Goal: Task Accomplishment & Management: Use online tool/utility

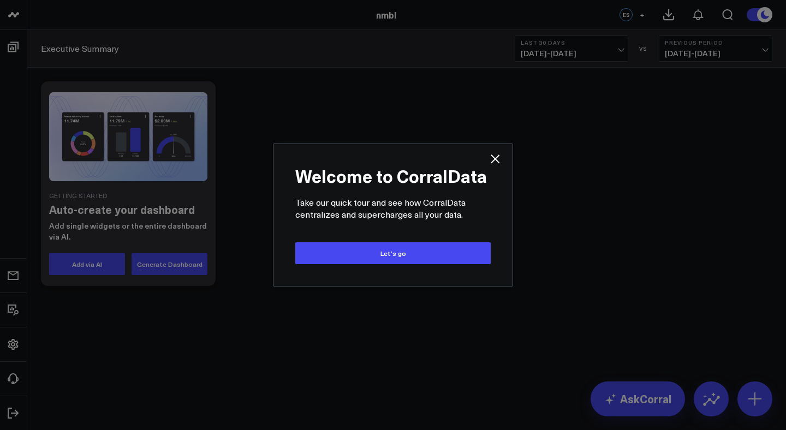
click at [512, 213] on div "Welcome to CorralData Take our quick tour and see how CorralData centralizes an…" at bounding box center [393, 215] width 239 height 142
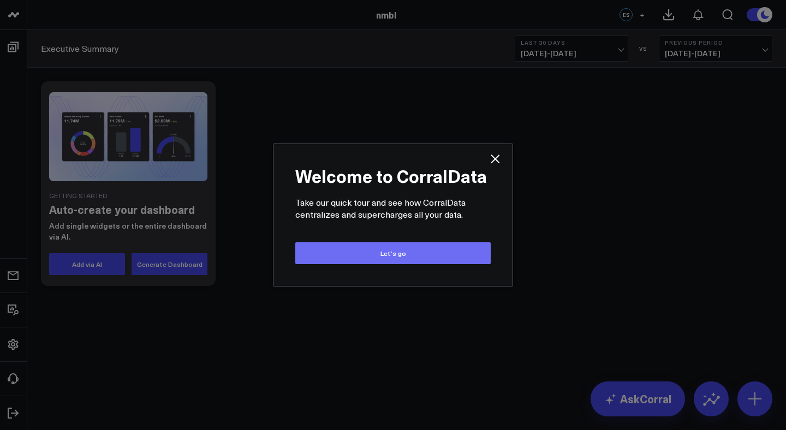
click at [434, 259] on button "Let’s go" at bounding box center [392, 253] width 195 height 22
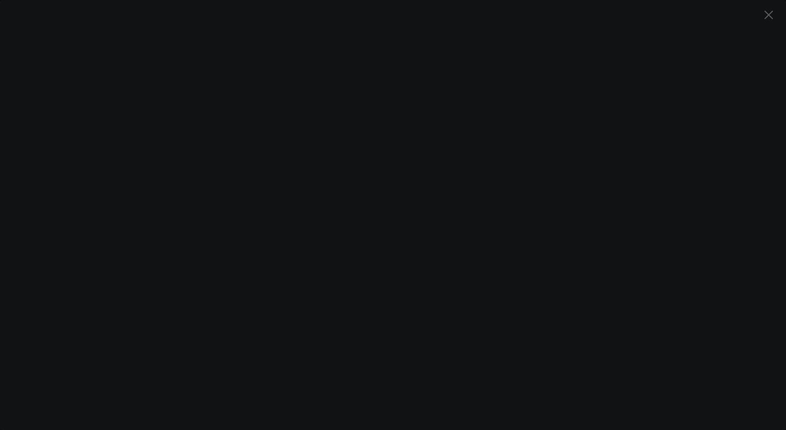
click at [771, 18] on icon "Close" at bounding box center [768, 14] width 13 height 13
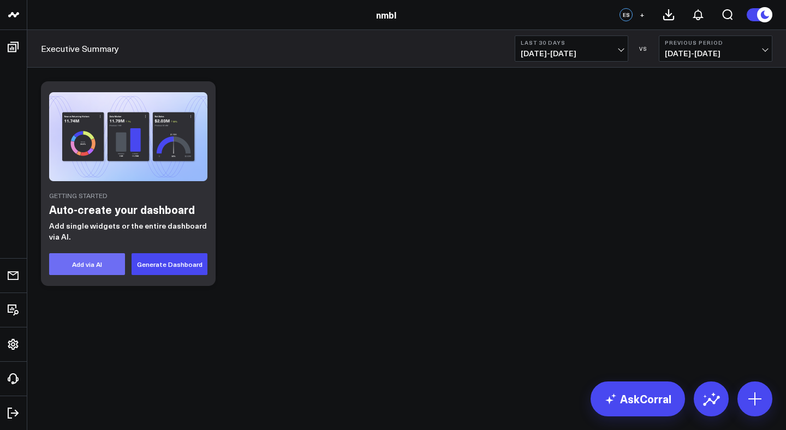
click at [109, 265] on button "Add via AI" at bounding box center [87, 264] width 76 height 22
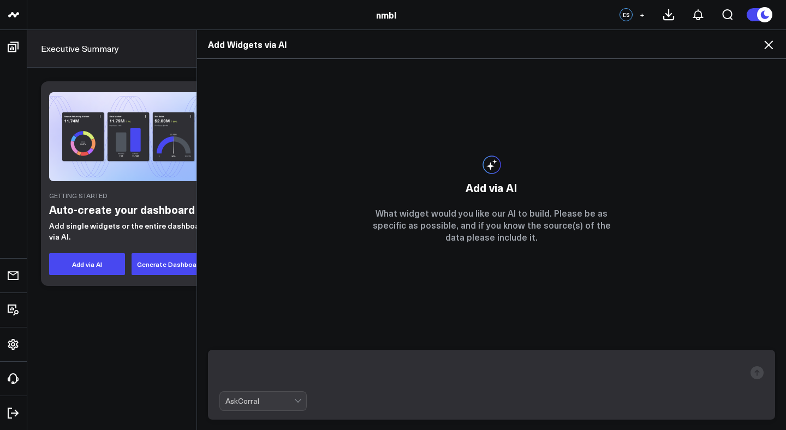
click at [411, 373] on textarea at bounding box center [483, 373] width 526 height 28
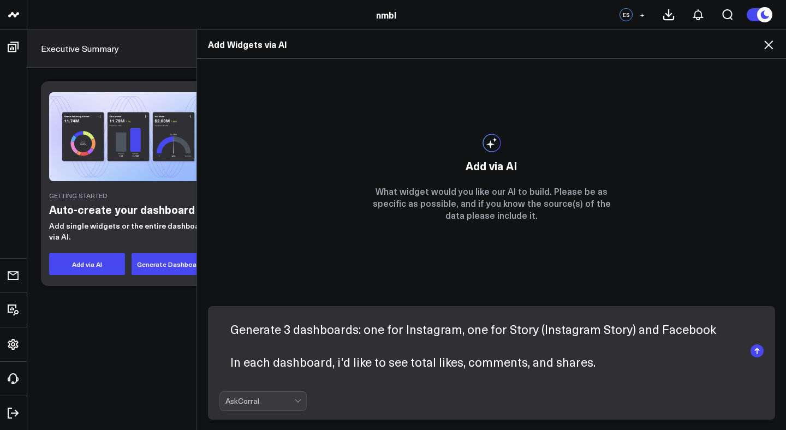
scroll to position [16, 0]
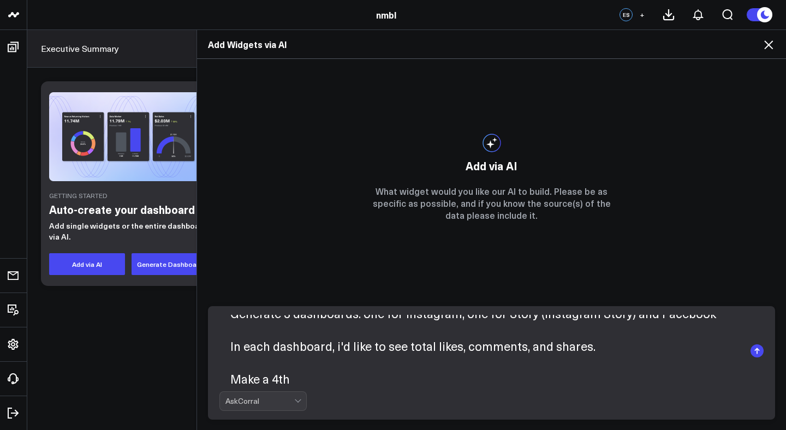
drag, startPoint x: 302, startPoint y: 375, endPoint x: 224, endPoint y: 373, distance: 78.1
click at [224, 373] on textarea "Generate 3 dashboards: one for Instagram, one for Story (Instagram Story) and F…" at bounding box center [483, 351] width 526 height 72
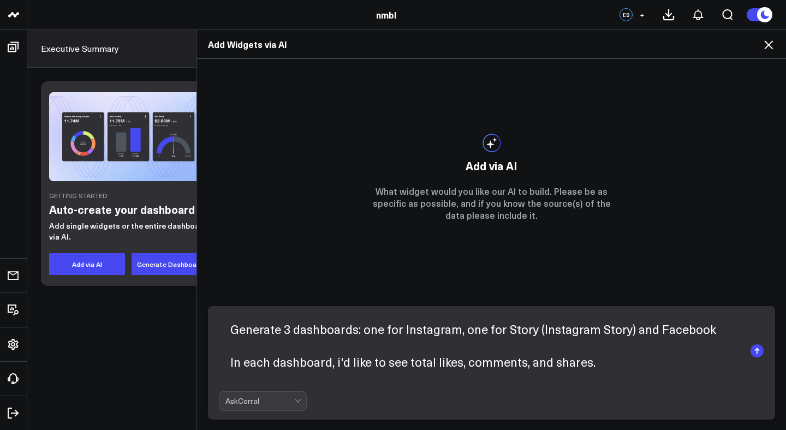
scroll to position [5, 0]
type textarea "Generate 3 dashboards: one for Instagram, one for Story (Instagram Story) and F…"
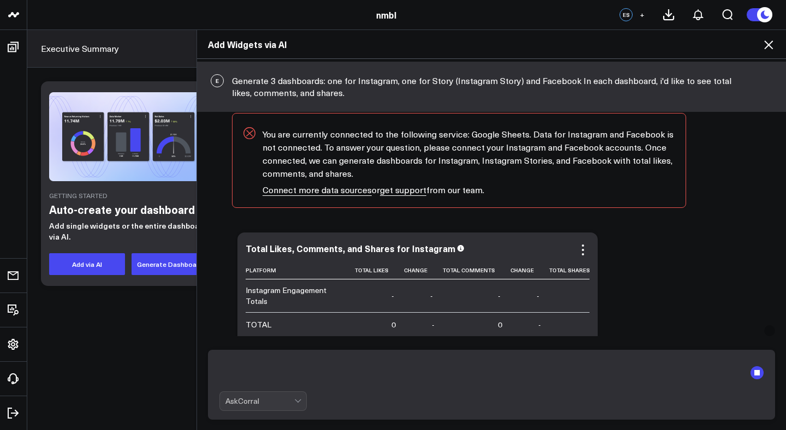
scroll to position [44, 0]
click at [767, 41] on icon at bounding box center [768, 44] width 13 height 13
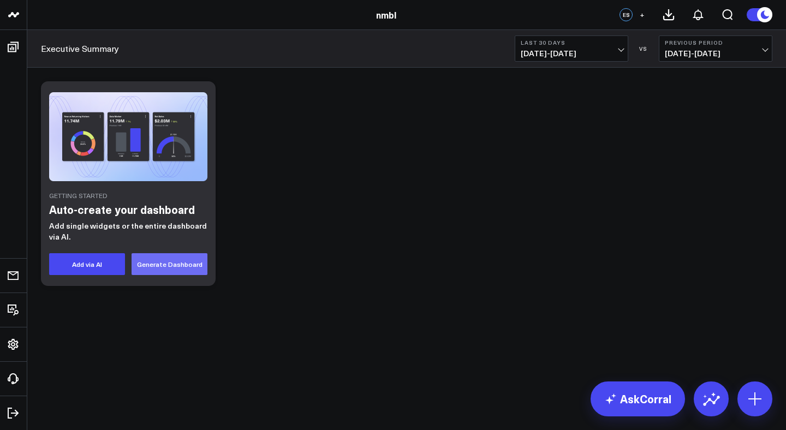
click at [145, 266] on button "Generate Dashboard" at bounding box center [170, 264] width 76 height 22
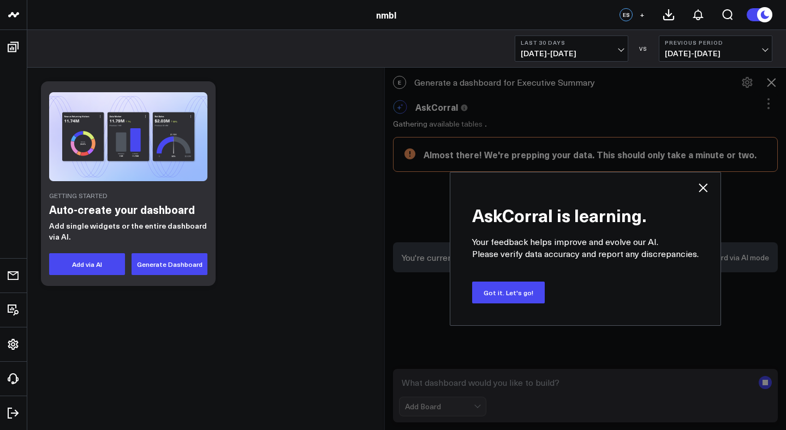
click at [706, 188] on icon at bounding box center [703, 187] width 13 height 13
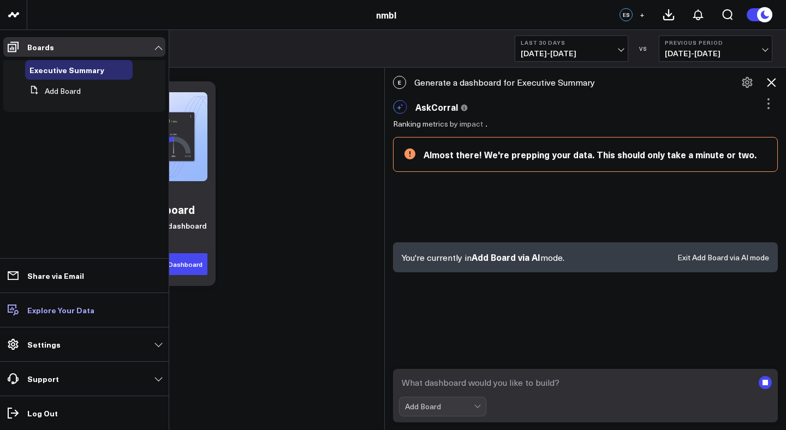
click at [68, 316] on link "Explore Your Data" at bounding box center [84, 310] width 162 height 20
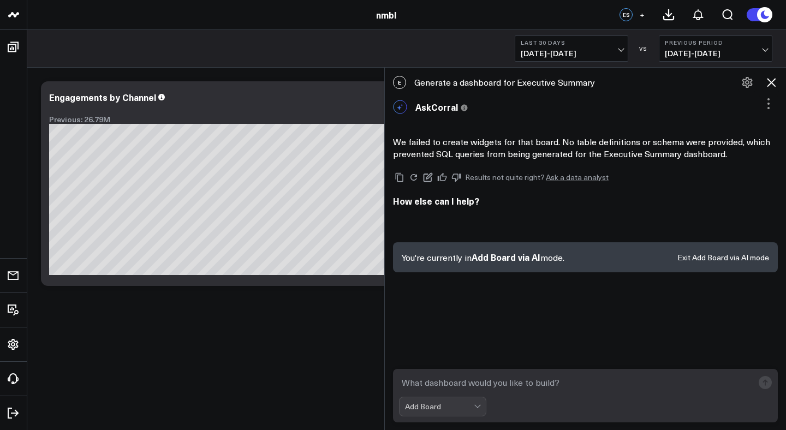
click at [772, 80] on icon at bounding box center [771, 82] width 13 height 13
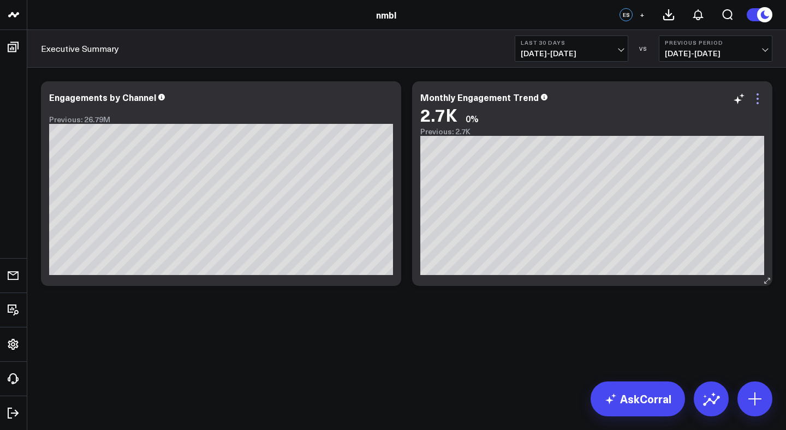
click at [760, 100] on icon at bounding box center [757, 98] width 13 height 13
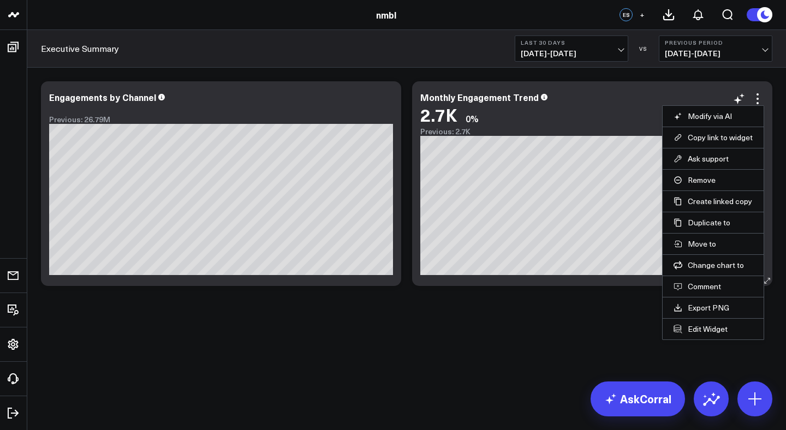
click at [711, 186] on li "Remove" at bounding box center [713, 179] width 101 height 21
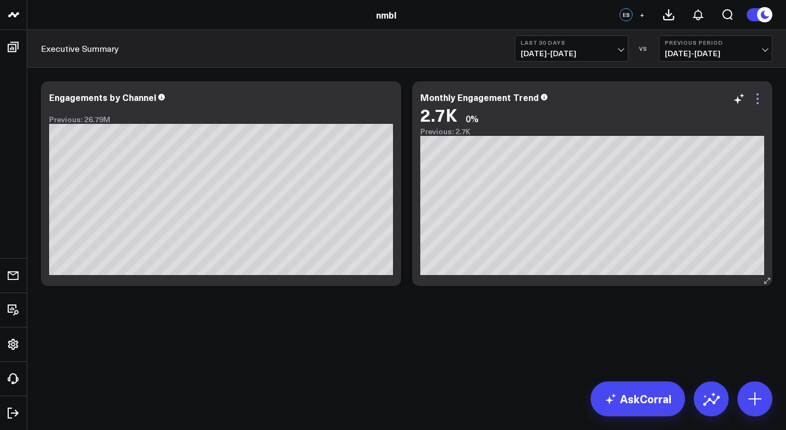
click at [757, 103] on icon at bounding box center [757, 98] width 13 height 13
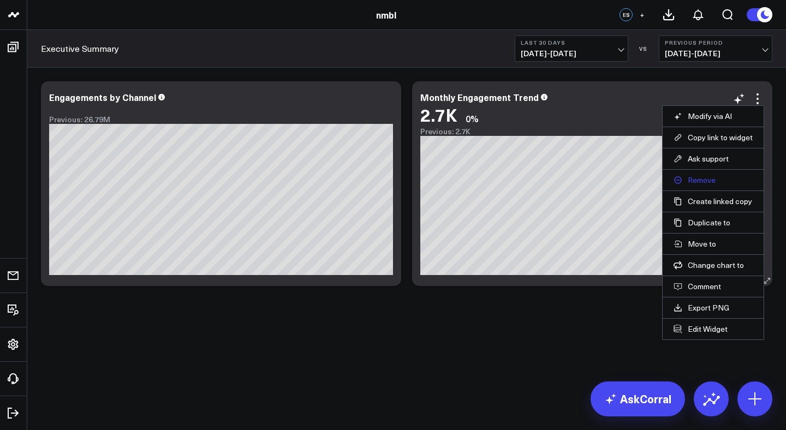
click at [698, 181] on button "Remove" at bounding box center [713, 180] width 79 height 10
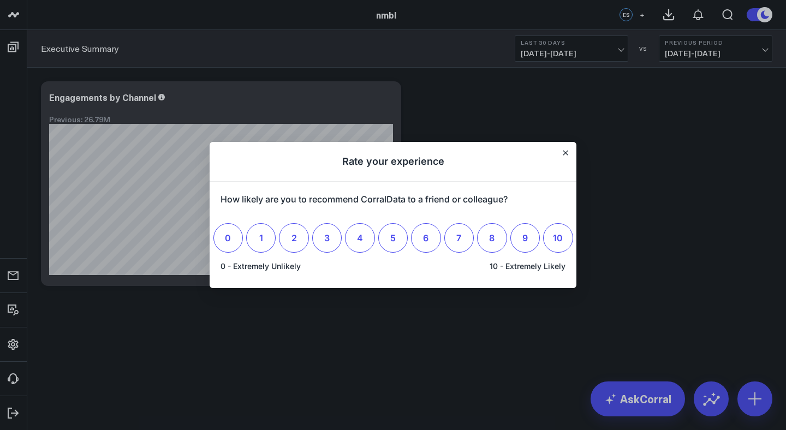
scroll to position [0, 0]
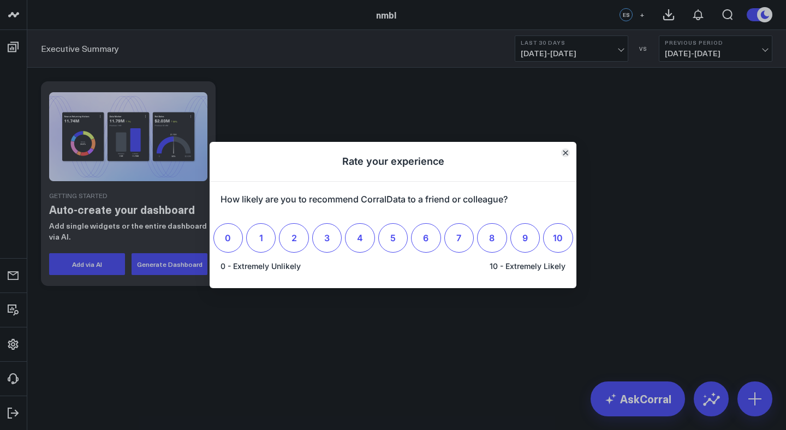
click at [566, 155] on icon "Close" at bounding box center [566, 153] width 4 height 4
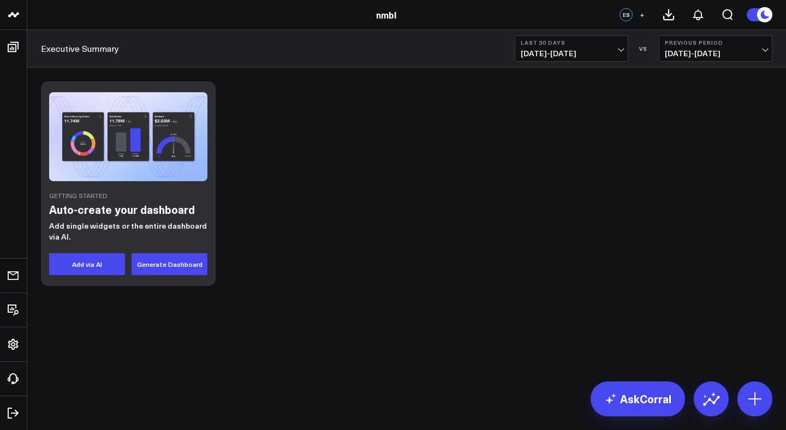
click at [416, 165] on div "Getting Started Auto-create your dashboard Add single widgets or the entire das…" at bounding box center [406, 184] width 743 height 216
click at [621, 14] on div "ES" at bounding box center [626, 14] width 13 height 13
click at [627, 14] on div "ES" at bounding box center [626, 14] width 13 height 13
click at [631, 406] on link "AskCorral" at bounding box center [638, 399] width 94 height 35
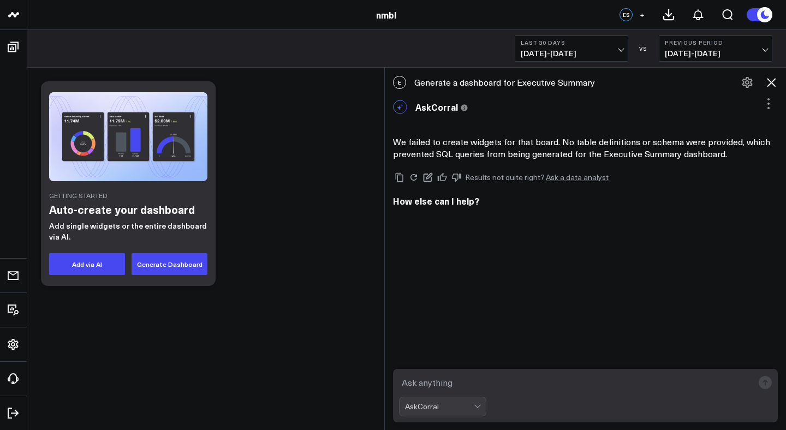
click at [511, 383] on textarea at bounding box center [576, 383] width 354 height 20
type textarea "do you see the google sheets connection?"
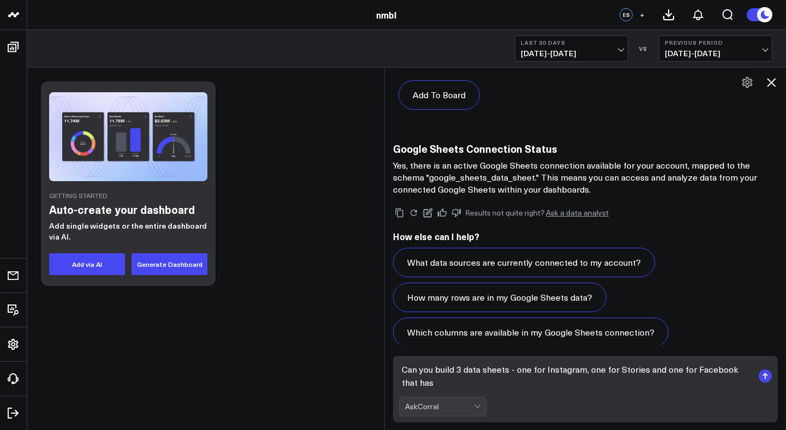
scroll to position [630, 0]
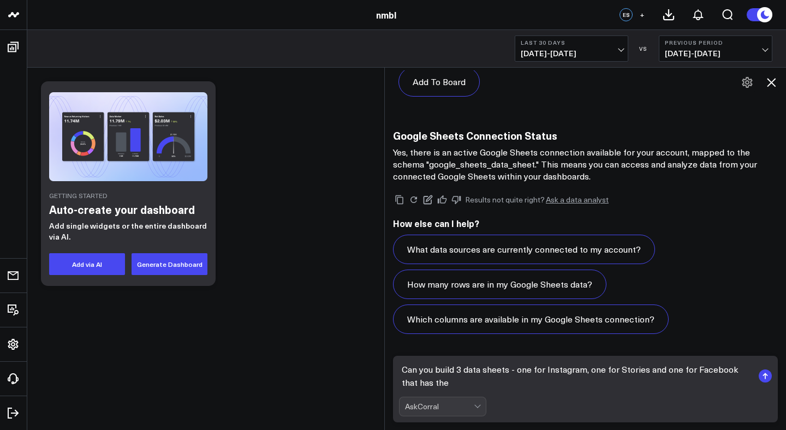
drag, startPoint x: 511, startPoint y: 371, endPoint x: 466, endPoint y: 368, distance: 44.9
click at [466, 368] on textarea "Can you build 3 data sheets - one for Instagram, one for Stories and one for Fa…" at bounding box center [576, 376] width 354 height 33
type textarea "Can you build 3 dashboards - one for Instagram, one for Stories and one for Fac…"
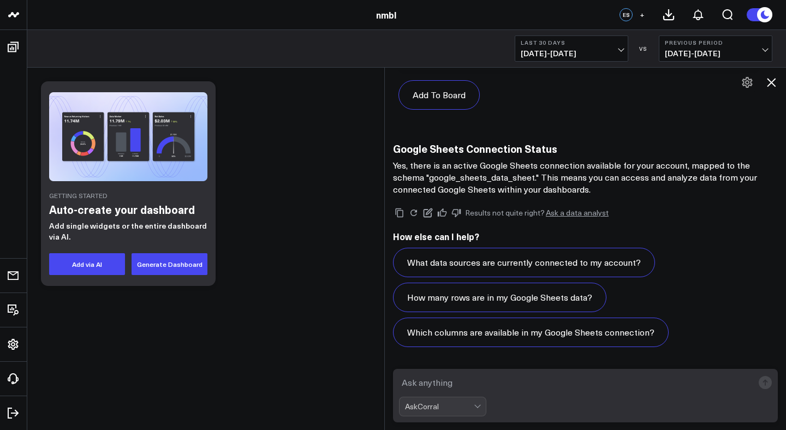
scroll to position [617, 0]
click at [227, 243] on div "Getting Started Auto-create your dashboard Add single widgets or the entire das…" at bounding box center [406, 184] width 743 height 216
click at [771, 82] on icon at bounding box center [771, 82] width 9 height 9
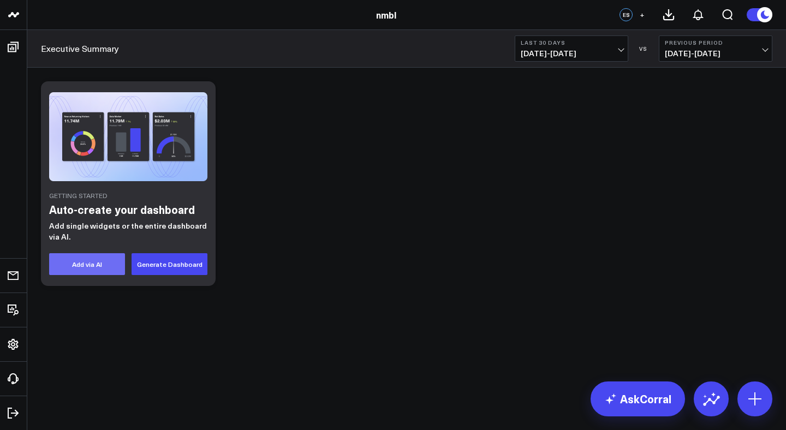
click at [94, 264] on button "Add via AI" at bounding box center [87, 264] width 76 height 22
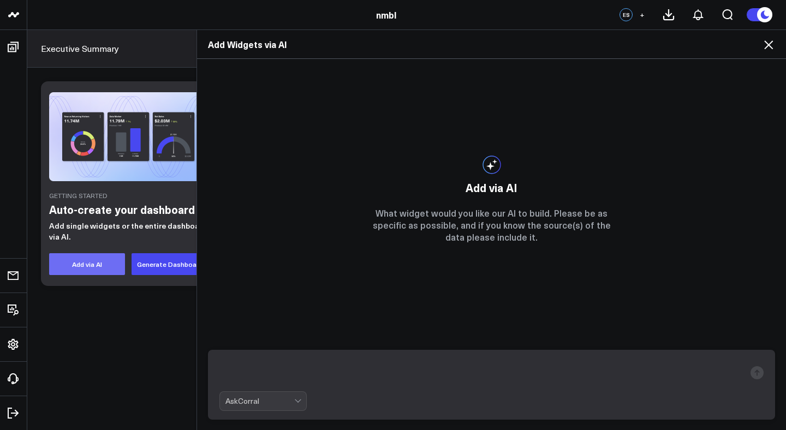
scroll to position [295, 0]
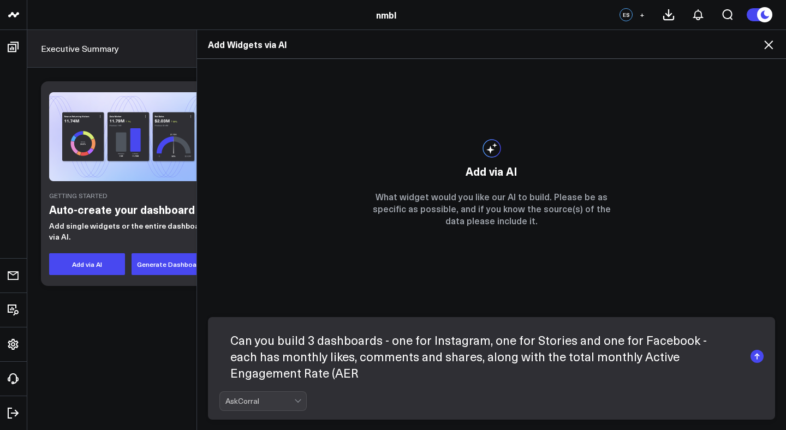
type textarea "Can you build 3 dashboards - one for Instagram, one for Stories and one for Fac…"
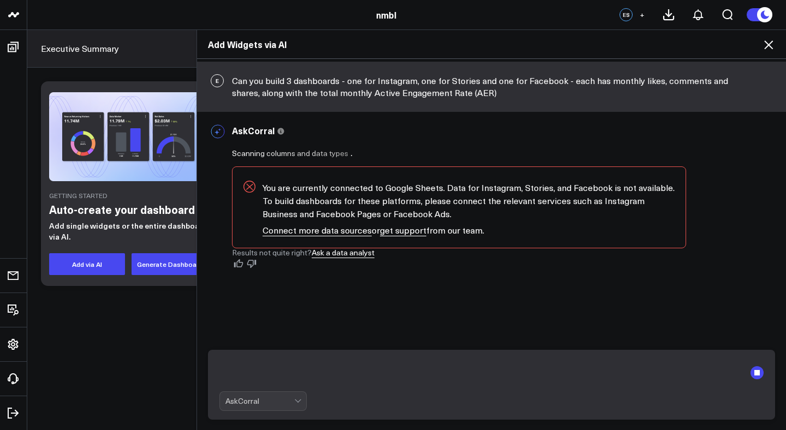
click at [394, 84] on div "E Can you build 3 dashboards - one for Instagram, one for Stories and one for F…" at bounding box center [491, 87] width 589 height 50
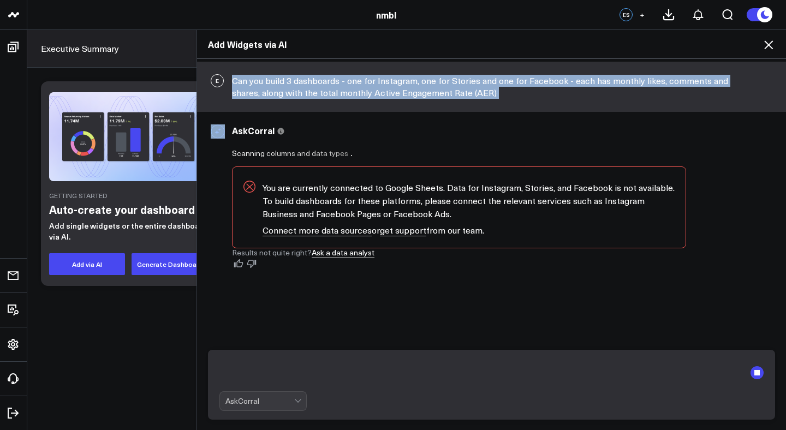
click at [394, 84] on div "E Can you build 3 dashboards - one for Instagram, one for Stories and one for F…" at bounding box center [491, 87] width 589 height 50
copy div "Can you build 3 dashboards - one for Instagram, one for Stories and one for Fac…"
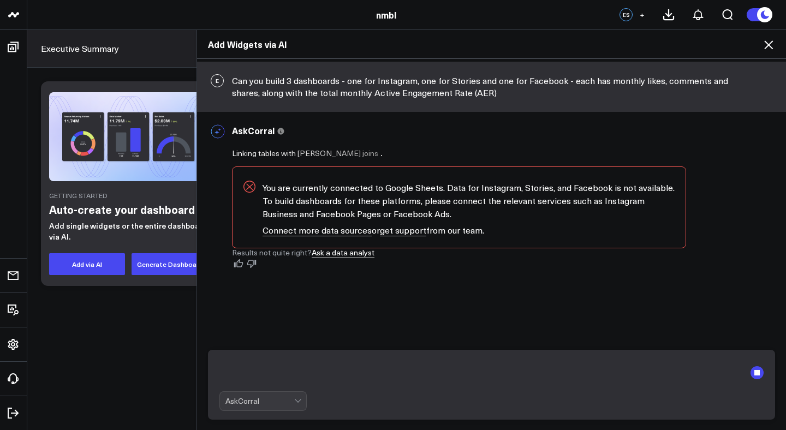
click at [310, 371] on textarea at bounding box center [483, 373] width 526 height 28
paste textarea "Can you build 3 dashboards - one for Instagram, one for Stories and one for Fac…"
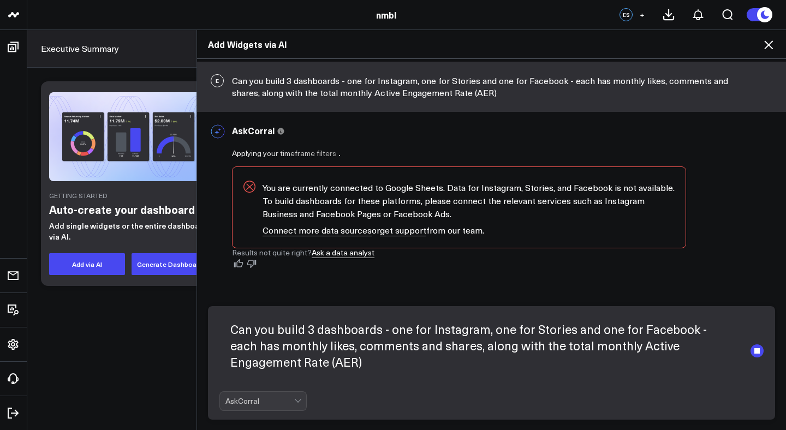
click at [381, 331] on textarea "Can you build 3 dashboards - one for Instagram, one for Stories and one for Fac…" at bounding box center [483, 351] width 526 height 72
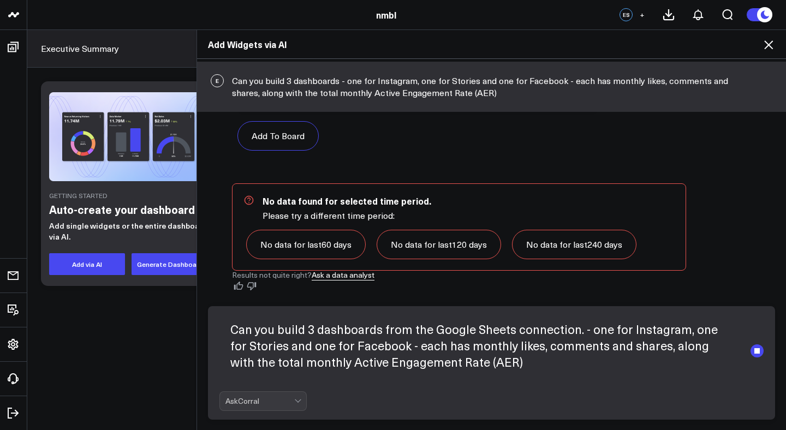
scroll to position [359, 0]
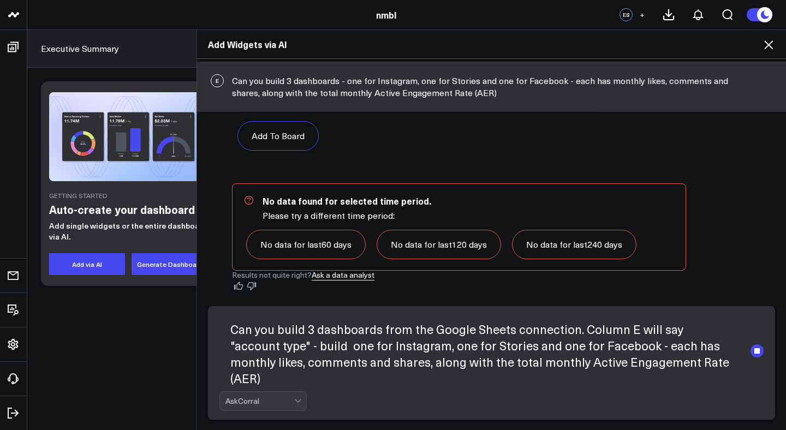
type textarea "Can you build 3 dashboards from the Google Sheets connection. Column E will say…"
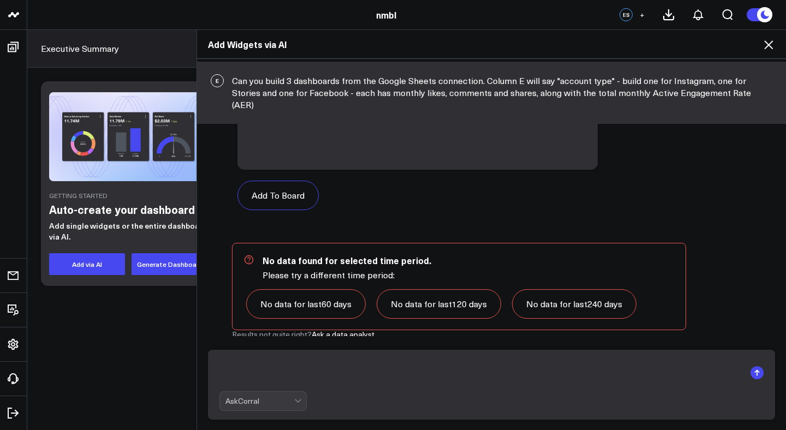
scroll to position [821, 0]
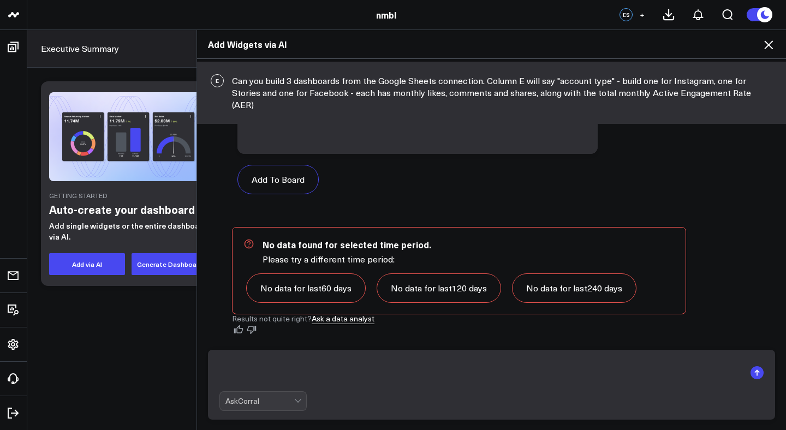
type textarea "t"
click at [309, 99] on div "E Can you build 3 dashboards from the Google Sheets connection. Column E will s…" at bounding box center [491, 93] width 589 height 62
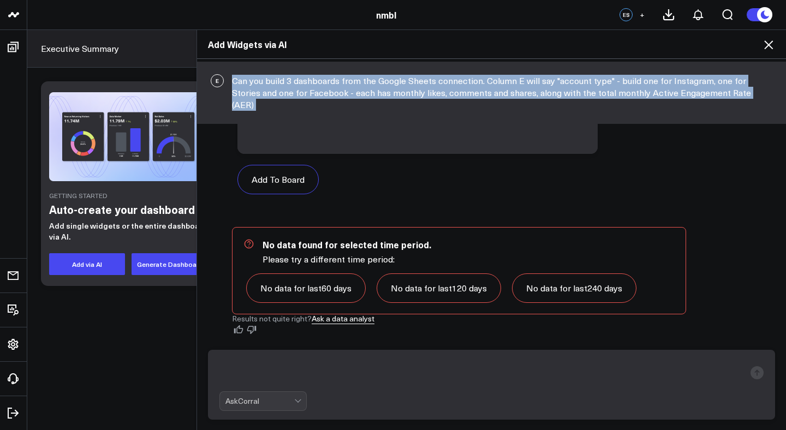
click at [309, 99] on div "E Can you build 3 dashboards from the Google Sheets connection. Column E will s…" at bounding box center [491, 93] width 589 height 62
copy div "Can you build 3 dashboards from the Google Sheets connection. Column E will say…"
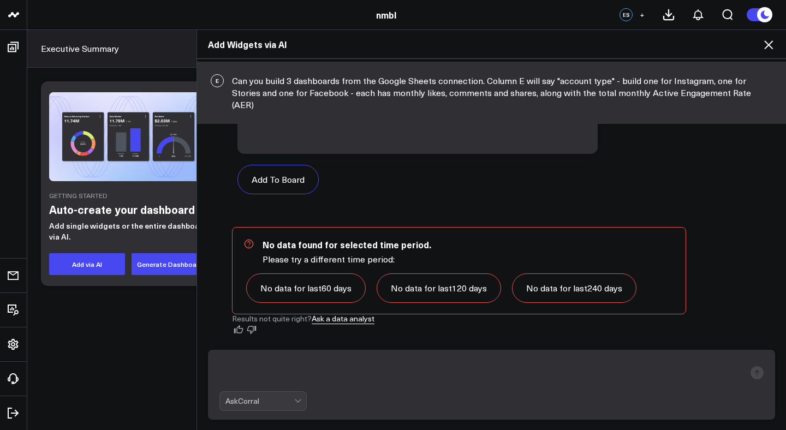
click at [281, 371] on textarea at bounding box center [483, 373] width 526 height 28
paste textarea "Can you build 3 dashboards from the Google Sheets connection. Column E will say…"
type textarea "Can you build 3 dashboards from the Google Sheets connection. Column E will say…"
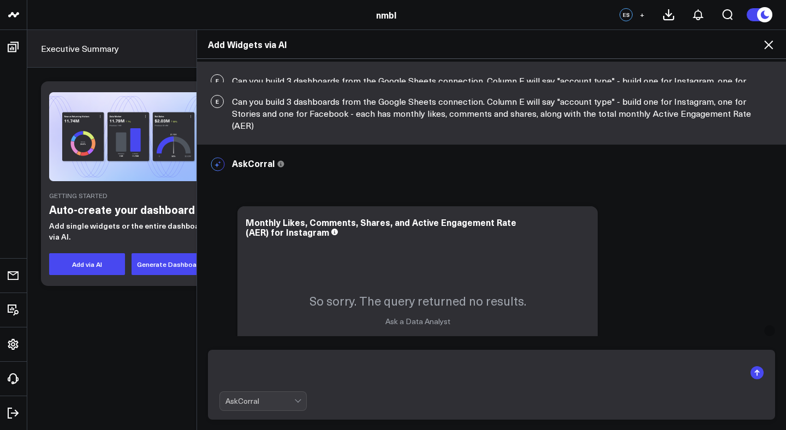
scroll to position [927, 0]
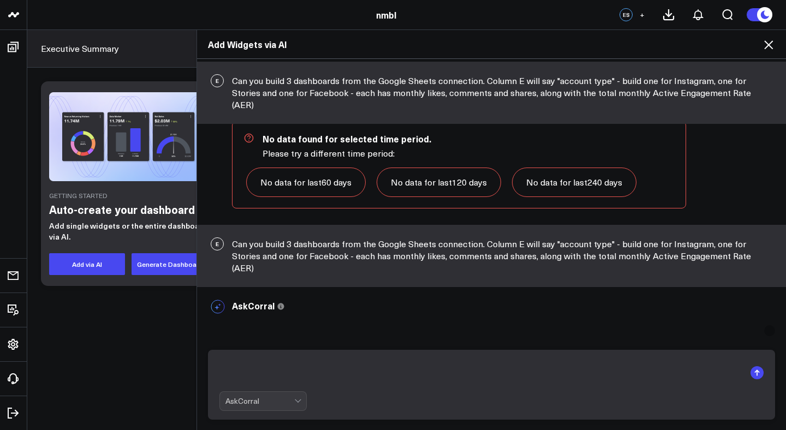
click at [328, 253] on div "E Can you build 3 dashboards from the Google Sheets connection. Column E will s…" at bounding box center [491, 256] width 589 height 62
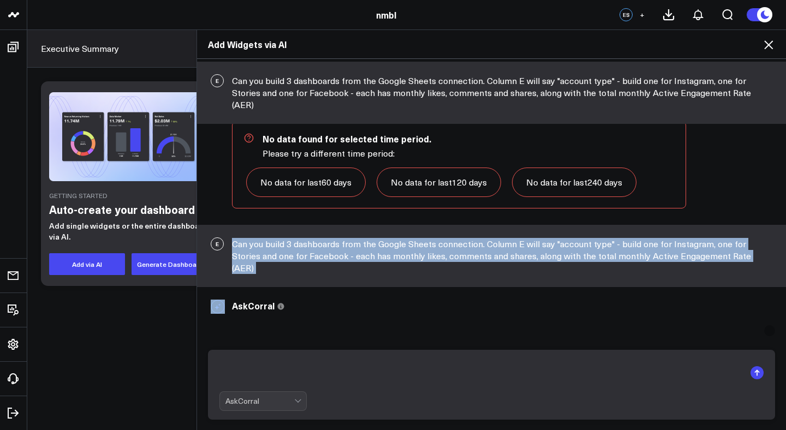
click at [328, 253] on div "E Can you build 3 dashboards from the Google Sheets connection. Column E will s…" at bounding box center [491, 256] width 589 height 62
copy div "Can you build 3 dashboards from the Google Sheets connection. Column E will say…"
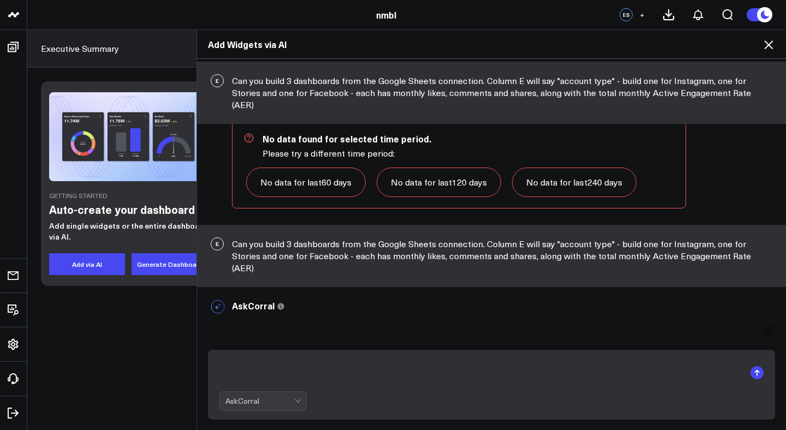
click at [309, 370] on textarea at bounding box center [483, 373] width 526 height 28
paste textarea "Can you build 3 dashboards from the Google Sheets connection. Column E will say…"
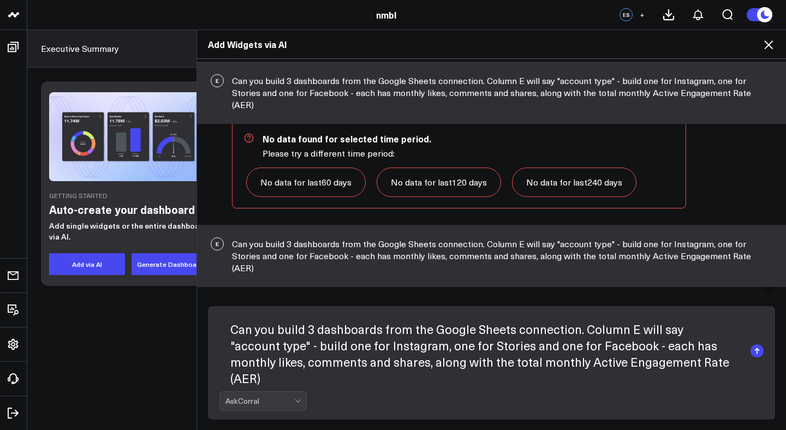
click at [582, 329] on textarea "Can you build 3 dashboards from the Google Sheets connection. Column E will say…" at bounding box center [483, 351] width 526 height 72
click at [400, 338] on textarea "Can you build 3 dashboards from the Google Sheets connection. Column E will say…" at bounding box center [483, 351] width 526 height 72
click at [392, 331] on textarea "Can you build 3 dashboards from the Google Sheets connection. Column E will say…" at bounding box center [483, 351] width 526 height 72
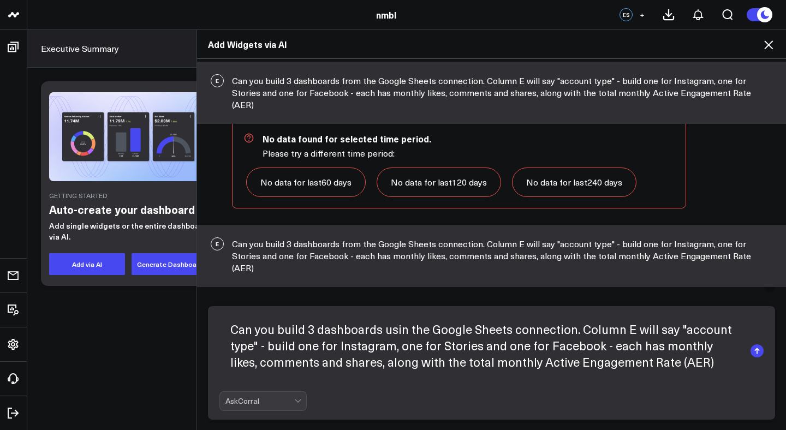
type textarea "Can you build 3 dashboards using the Google Sheets connection. Column E will sa…"
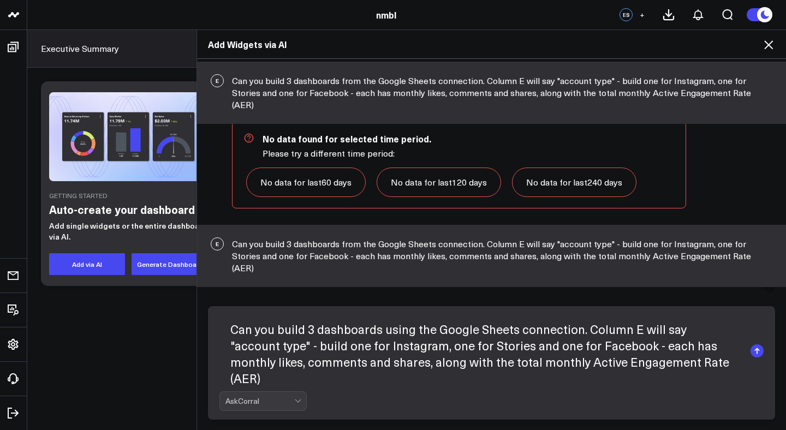
click at [581, 330] on textarea "Can you build 3 dashboards using the Google Sheets connection. Column E will sa…" at bounding box center [483, 351] width 526 height 72
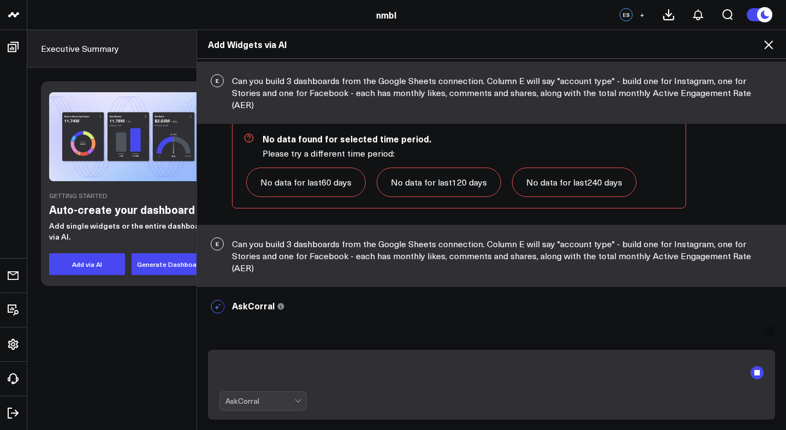
click at [603, 256] on div "E Can you build 3 dashboards from the Google Sheets connection. Column E will s…" at bounding box center [491, 256] width 589 height 62
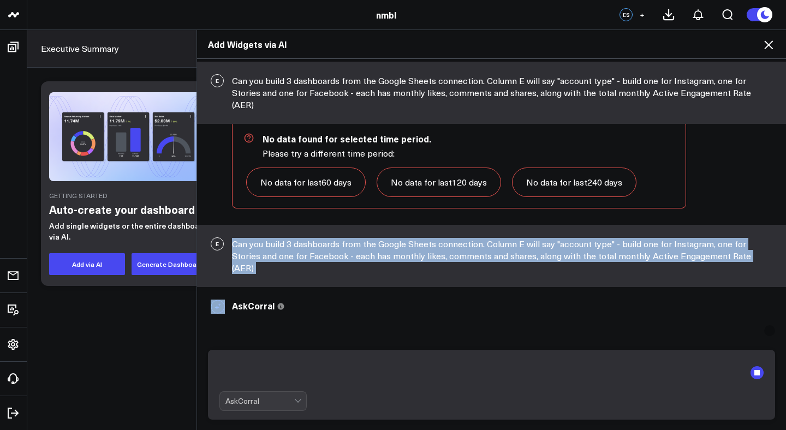
click at [603, 256] on div "E Can you build 3 dashboards from the Google Sheets connection. Column E will s…" at bounding box center [491, 256] width 589 height 62
copy div "Can you build 3 dashboards from the Google Sheets connection. Column E will say…"
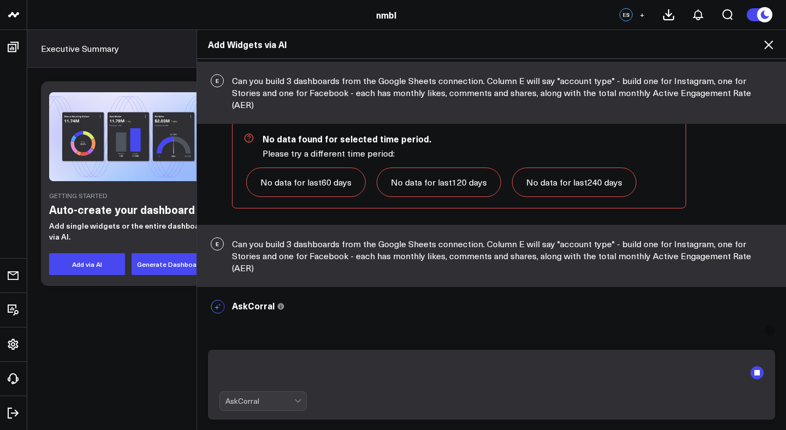
click at [464, 378] on textarea at bounding box center [483, 373] width 526 height 28
paste textarea "Can you build 3 dashboards from the Google Sheets connection. Column E will say…"
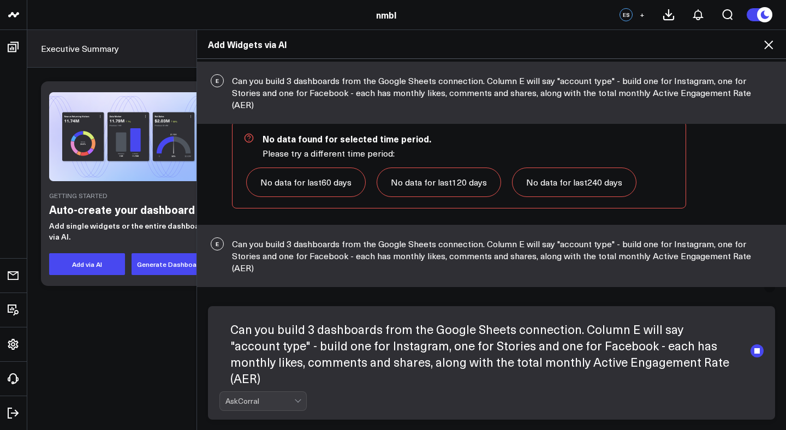
click at [694, 362] on textarea "Can you build 3 dashboards from the Google Sheets connection. Column E will say…" at bounding box center [483, 351] width 526 height 72
type textarea "Can you build 3 dashboards from the Google Sheets connection. Column E will say…"
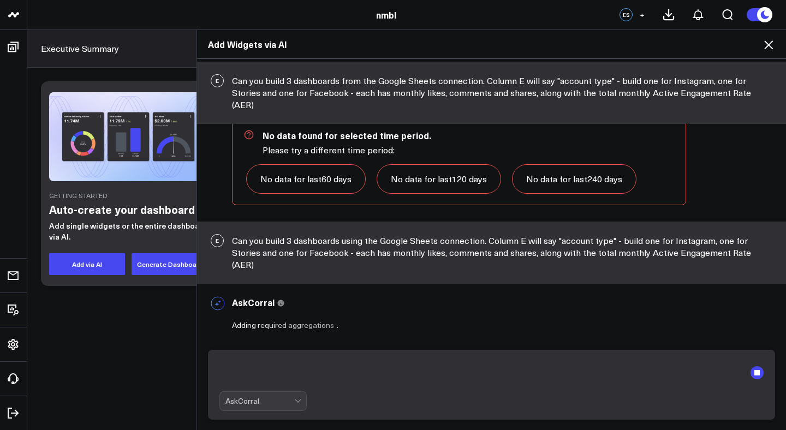
scroll to position [1554, 0]
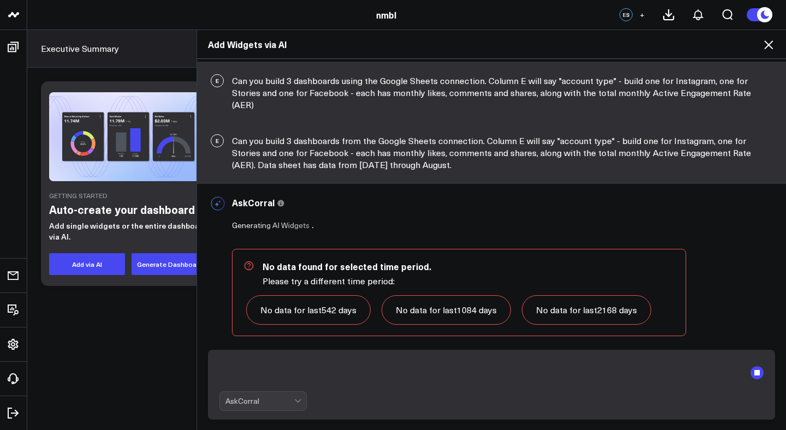
scroll to position [1766, 0]
click at [773, 50] on icon at bounding box center [768, 44] width 13 height 13
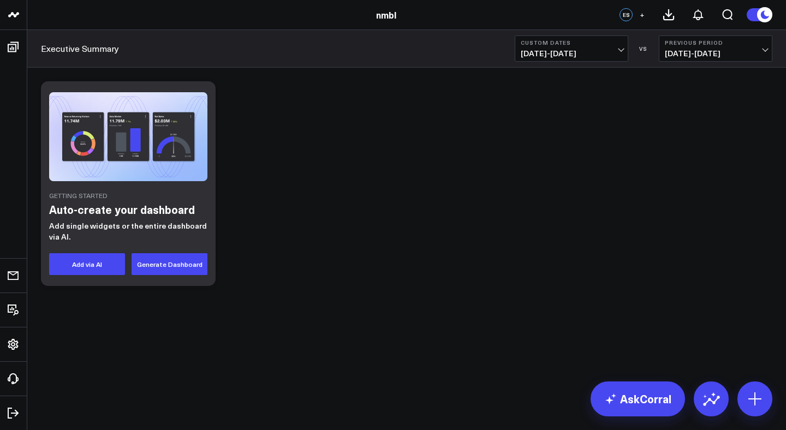
scroll to position [617, 0]
click at [592, 54] on span "[DATE] - [DATE]" at bounding box center [572, 53] width 102 height 9
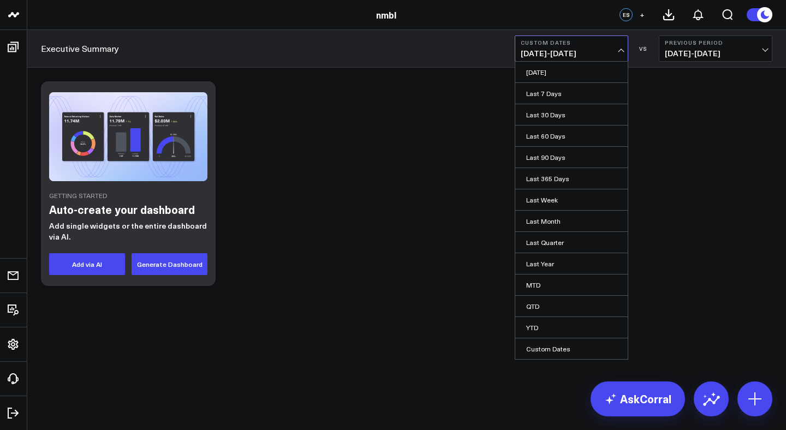
click at [261, 226] on div "Getting Started Auto-create your dashboard Add single widgets or the entire das…" at bounding box center [406, 184] width 743 height 216
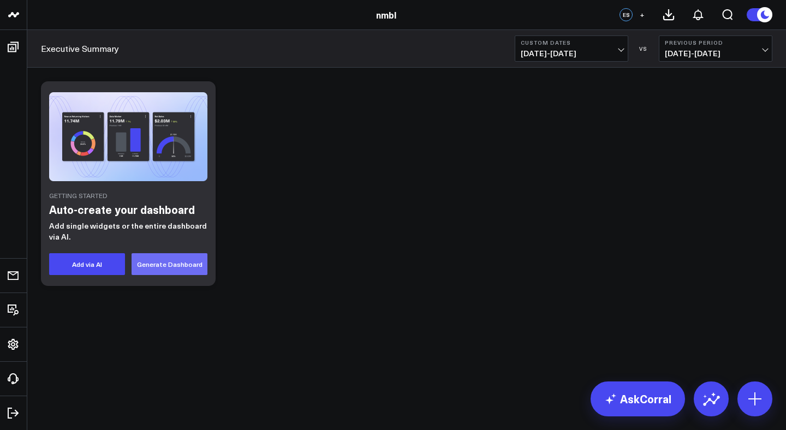
click at [162, 262] on button "Generate Dashboard" at bounding box center [170, 264] width 76 height 22
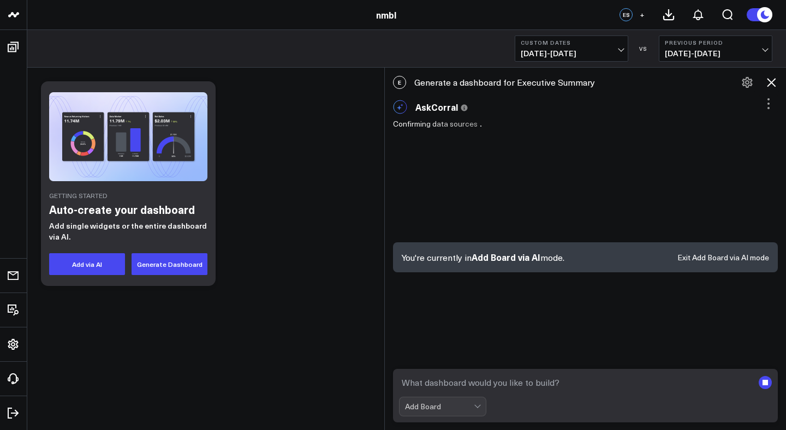
click at [423, 403] on div "Add Board" at bounding box center [442, 407] width 87 height 20
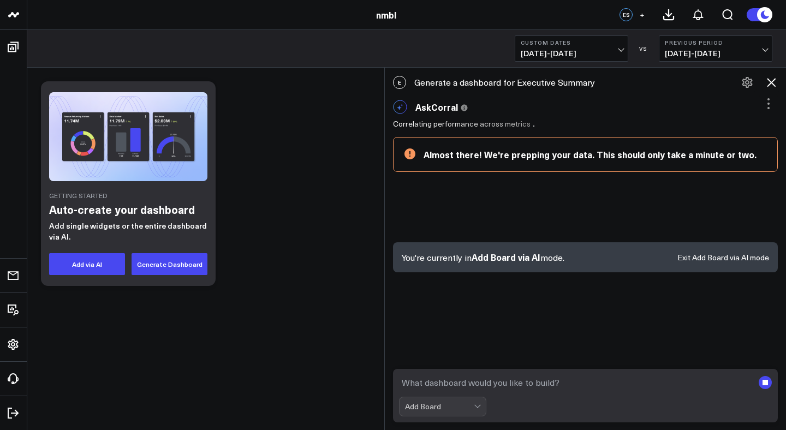
click at [603, 46] on button "Custom Dates [DATE] - [DATE]" at bounding box center [572, 48] width 114 height 26
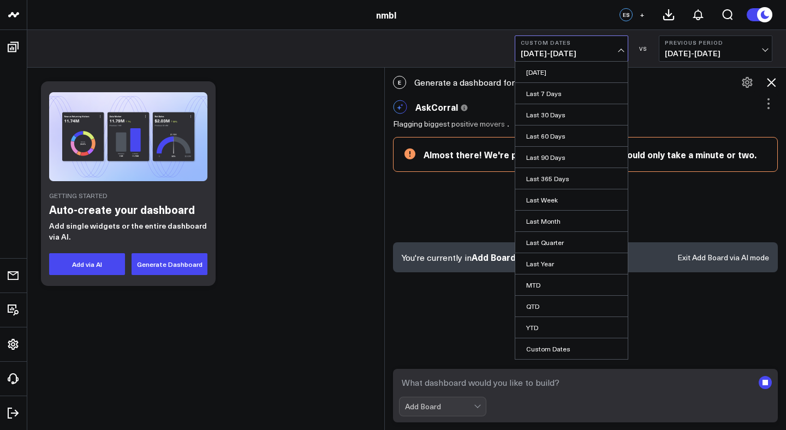
click at [651, 63] on div "Executive Summary Custom Dates [DATE] - [DATE] [DATE] Last 7 Days Last 30 Days …" at bounding box center [406, 49] width 759 height 38
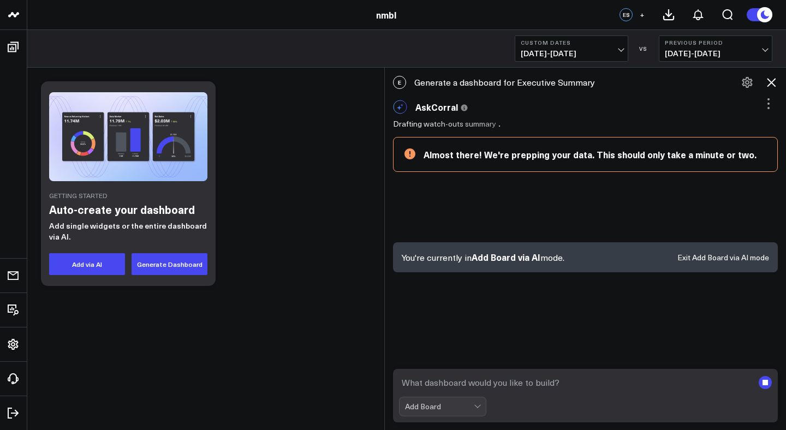
click at [775, 82] on icon at bounding box center [771, 82] width 13 height 13
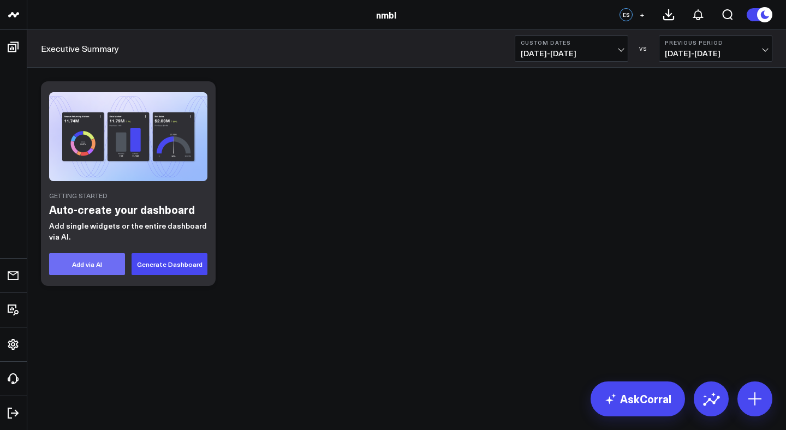
click at [115, 264] on button "Add via AI" at bounding box center [87, 264] width 76 height 22
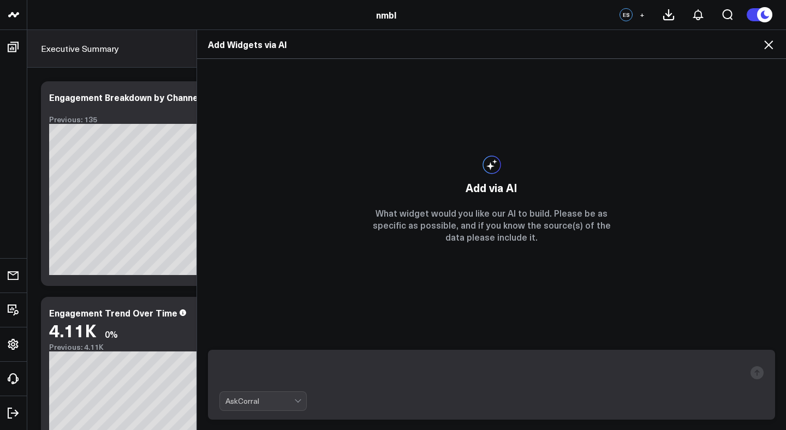
click at [770, 45] on icon at bounding box center [768, 44] width 13 height 13
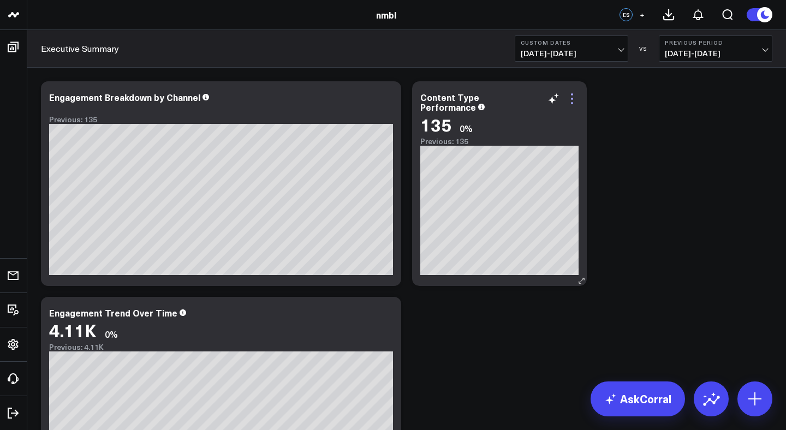
click at [574, 103] on icon at bounding box center [572, 98] width 13 height 13
click at [607, 131] on div "Modify via AI Copy link to widget Ask support Remove Create linked copy Executi…" at bounding box center [406, 291] width 743 height 431
click at [572, 97] on icon at bounding box center [572, 98] width 13 height 13
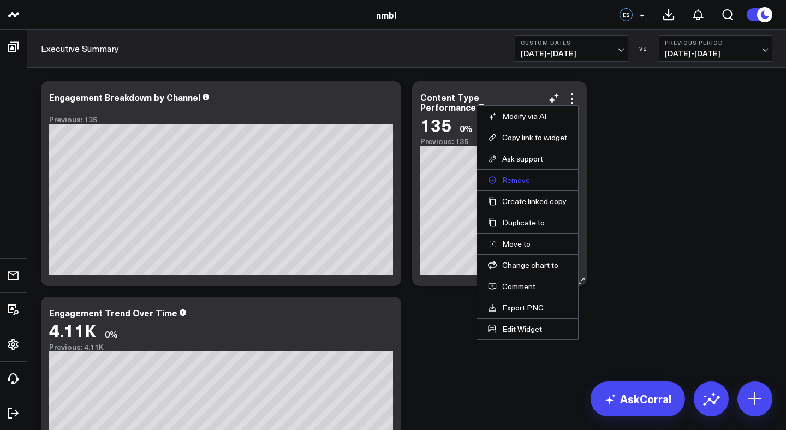
click at [521, 176] on button "Remove" at bounding box center [527, 180] width 79 height 10
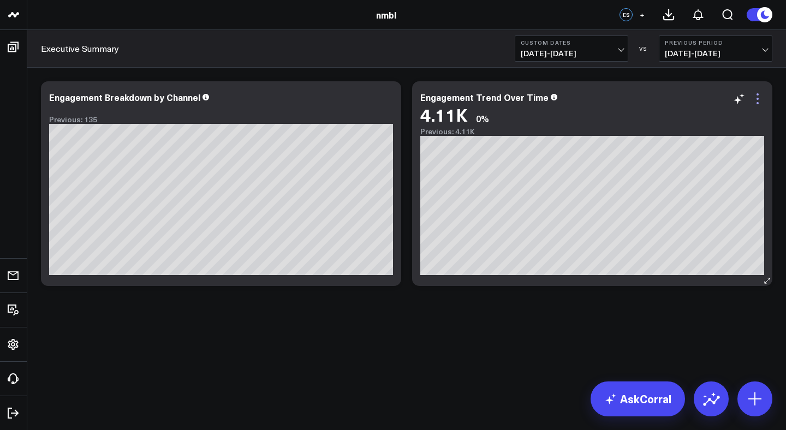
click at [758, 102] on icon at bounding box center [757, 98] width 13 height 13
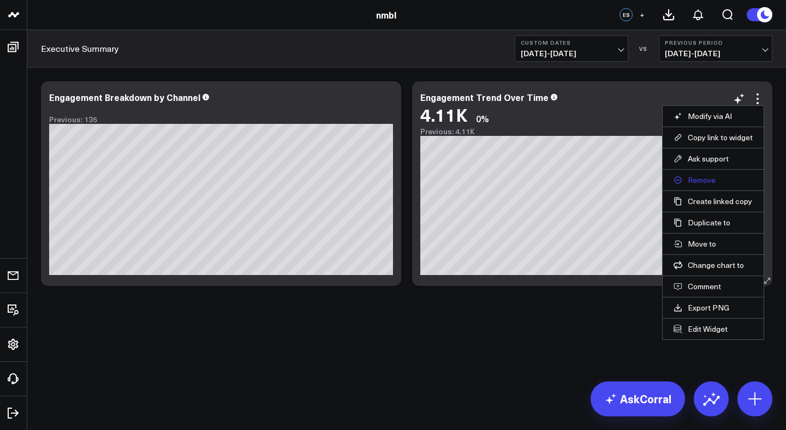
click at [710, 181] on button "Remove" at bounding box center [713, 180] width 79 height 10
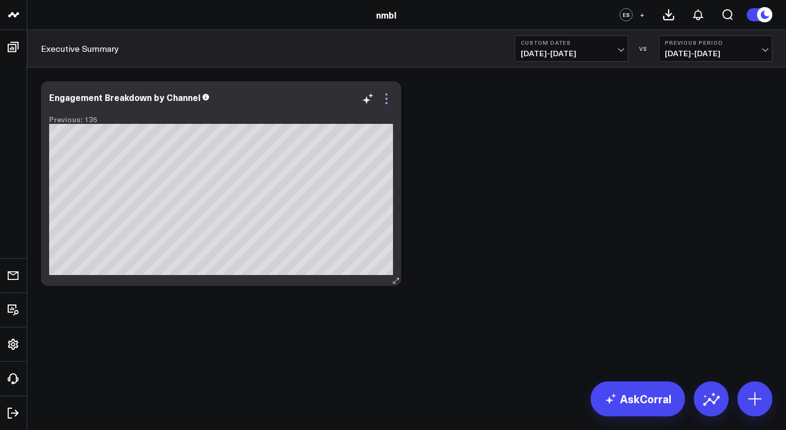
click at [385, 102] on icon at bounding box center [386, 98] width 13 height 13
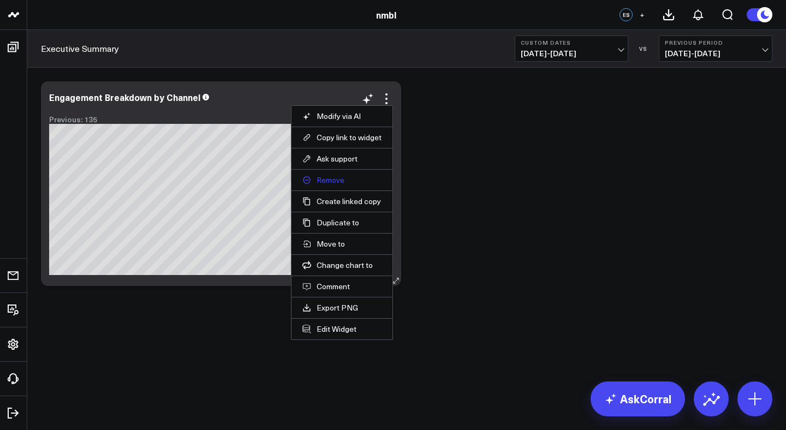
click at [367, 177] on button "Remove" at bounding box center [342, 180] width 79 height 10
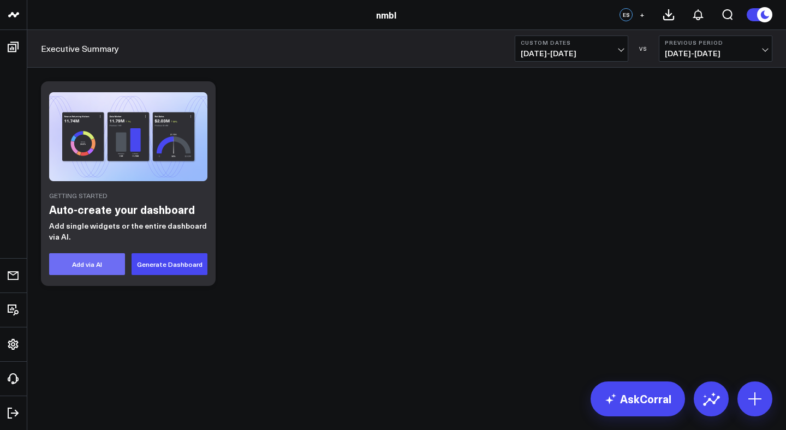
click at [106, 262] on button "Add via AI" at bounding box center [87, 264] width 76 height 22
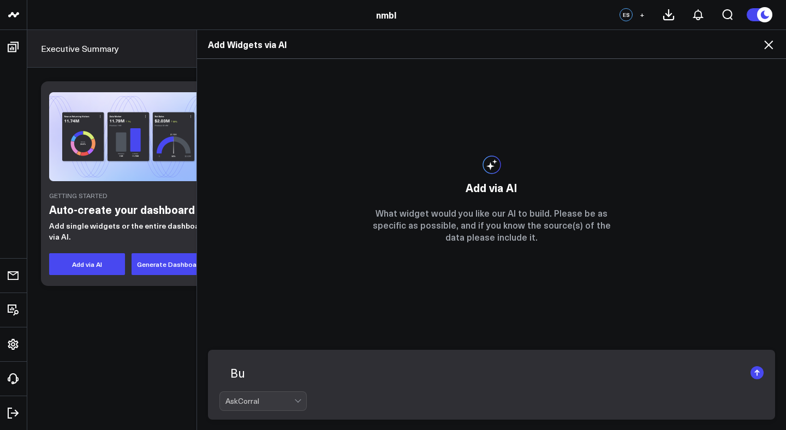
type textarea "B"
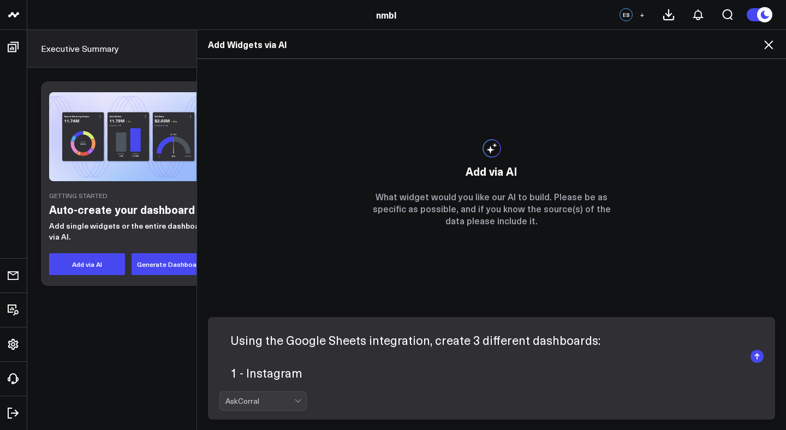
click at [612, 343] on textarea "Using the Google Sheets integration, create 3 different dashboards: 1 - Instagr…" at bounding box center [483, 356] width 526 height 61
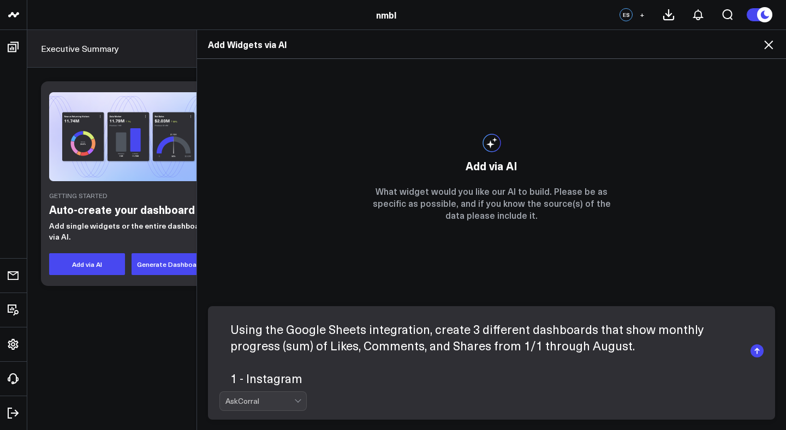
click at [473, 331] on textarea "Using the Google Sheets integration, create 3 different dashboards that show mo…" at bounding box center [483, 351] width 526 height 72
drag, startPoint x: 407, startPoint y: 375, endPoint x: 226, endPoint y: 372, distance: 180.7
click at [226, 372] on textarea "Using the Google Sheets integration, create 3 different dashboards that show mo…" at bounding box center [483, 351] width 526 height 72
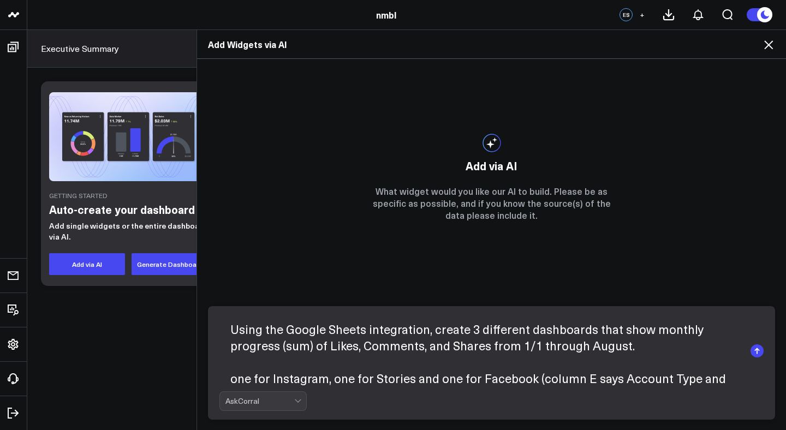
scroll to position [16, 0]
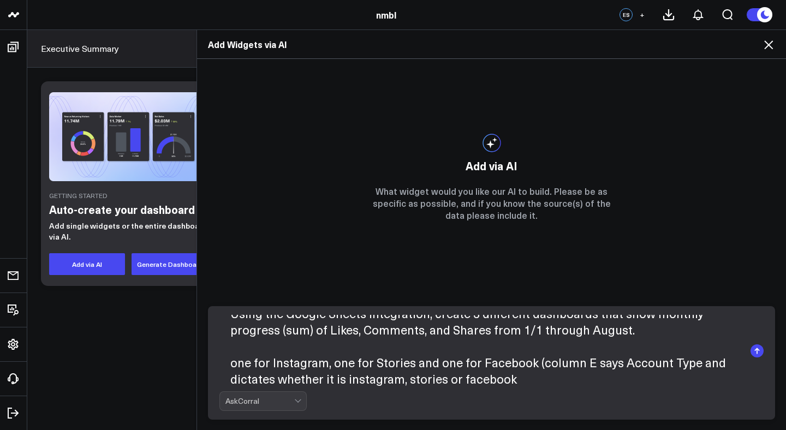
type textarea "Using the Google Sheets integration, create 3 different dashboards that show mo…"
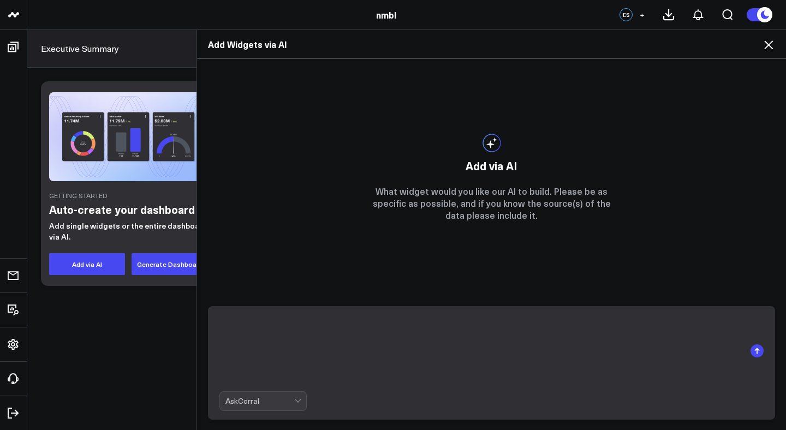
scroll to position [0, 0]
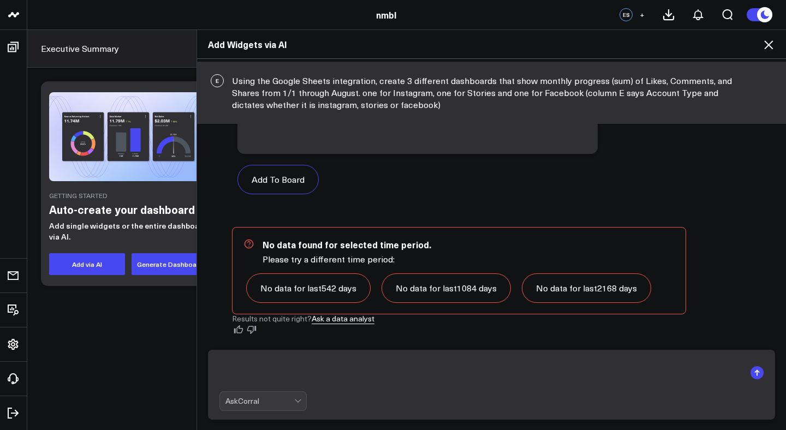
scroll to position [236, 0]
click at [307, 286] on link "No data for last 542 days" at bounding box center [308, 288] width 124 height 29
click at [318, 322] on link "Ask a data analyst" at bounding box center [343, 319] width 63 height 11
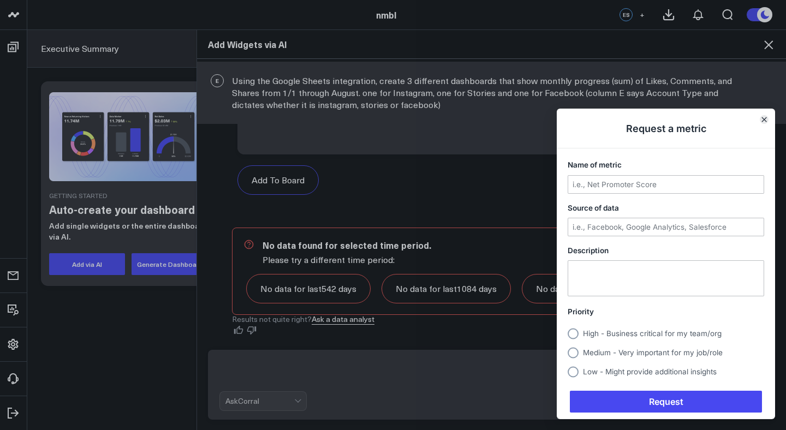
click at [762, 120] on icon "Close" at bounding box center [764, 119] width 5 height 5
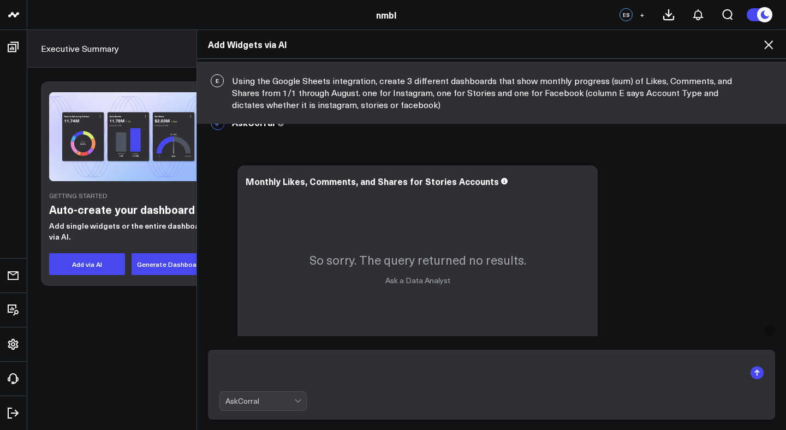
scroll to position [236, 0]
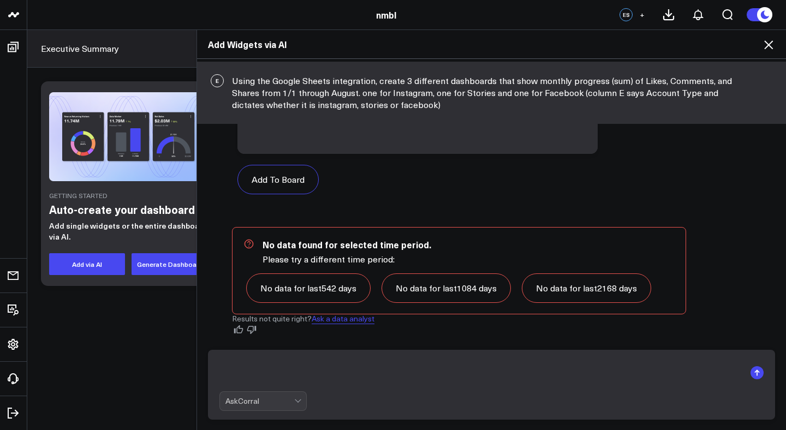
click at [342, 321] on link "Ask a data analyst" at bounding box center [343, 318] width 63 height 11
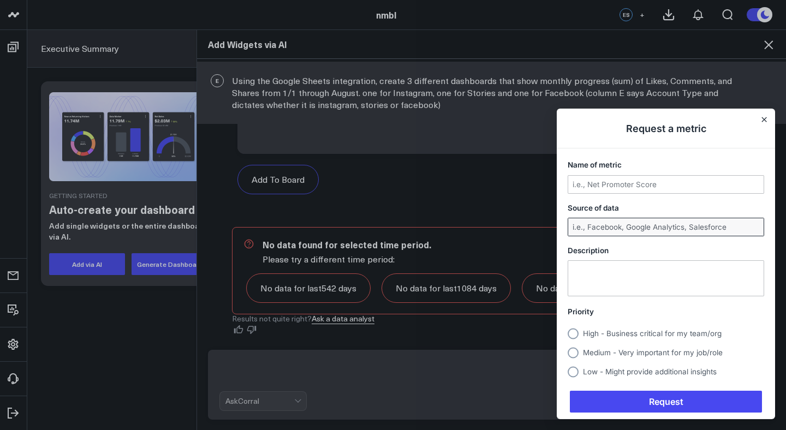
click at [619, 221] on input "Source of data" at bounding box center [665, 226] width 195 height 17
click at [624, 180] on input "Name of metric" at bounding box center [665, 184] width 195 height 17
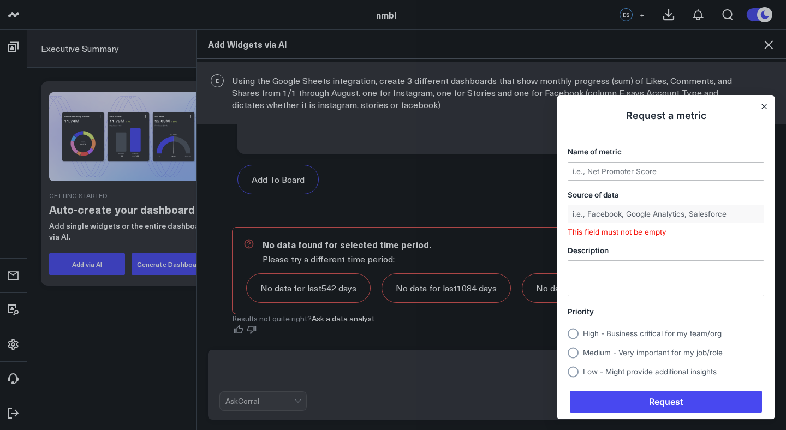
click at [764, 102] on div "Request a metric Name of metric Source of data This field must not be empty Des…" at bounding box center [666, 258] width 218 height 324
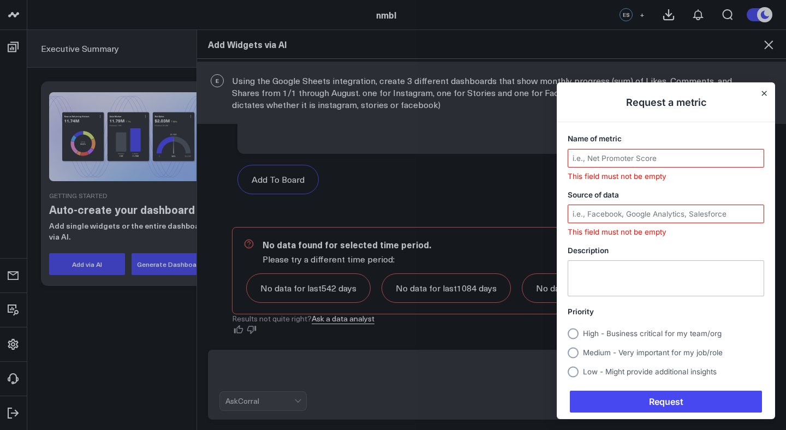
click at [509, 99] on div at bounding box center [393, 215] width 786 height 430
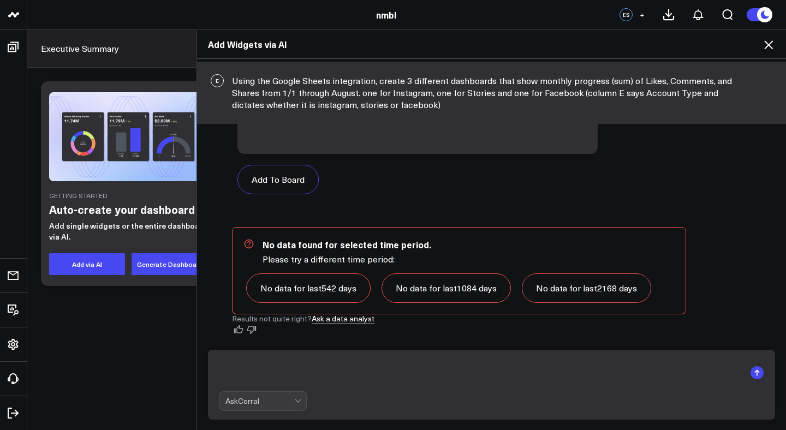
click at [359, 366] on textarea at bounding box center [483, 373] width 526 height 28
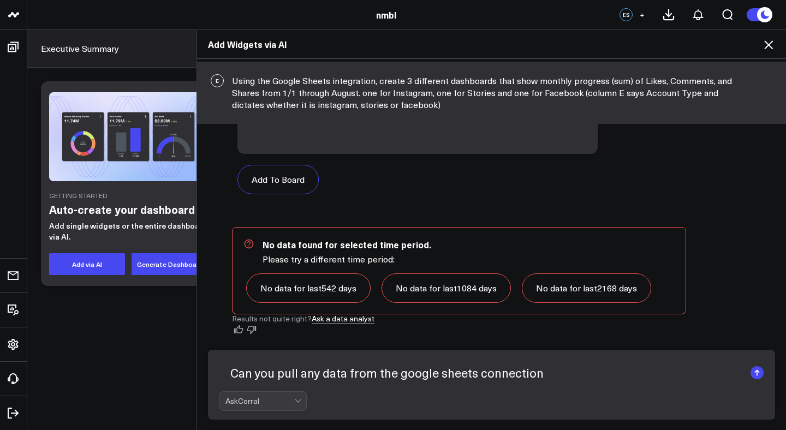
type textarea "Can you pull any data from the google sheets connection?"
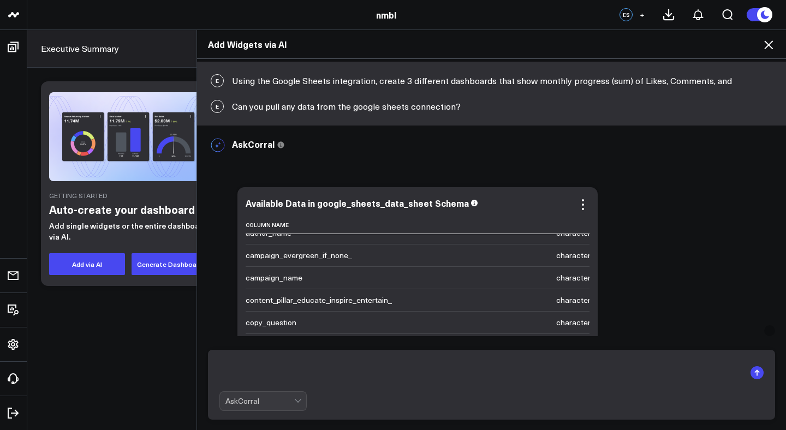
scroll to position [0, 0]
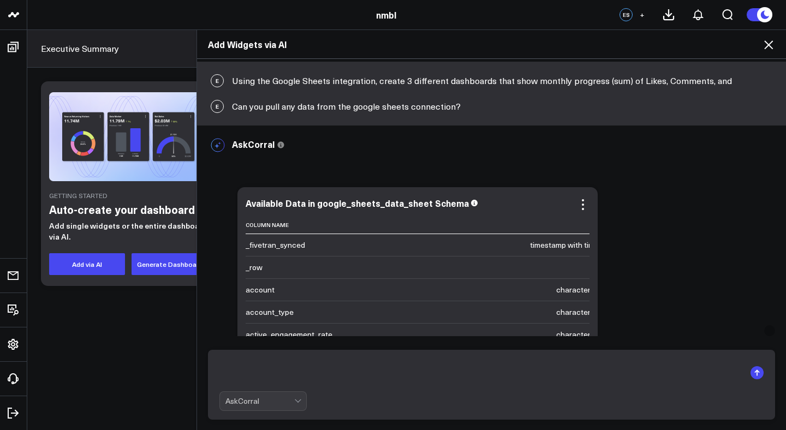
click at [475, 204] on div "Available Data in google_sheets_data_sheet Schema" at bounding box center [418, 203] width 344 height 10
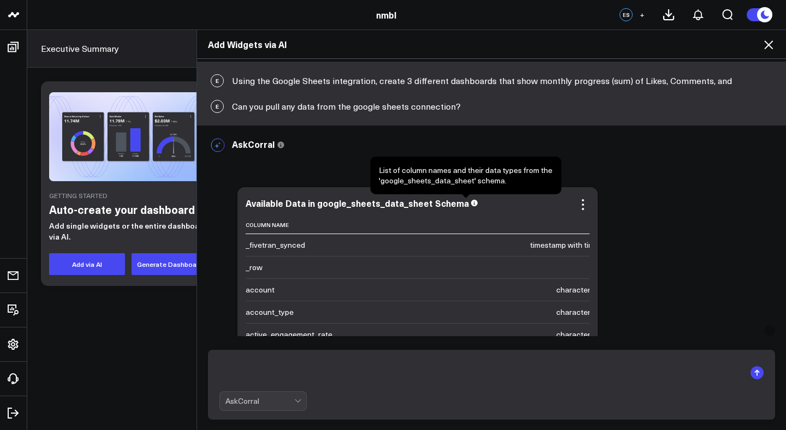
click at [471, 204] on icon at bounding box center [474, 203] width 7 height 7
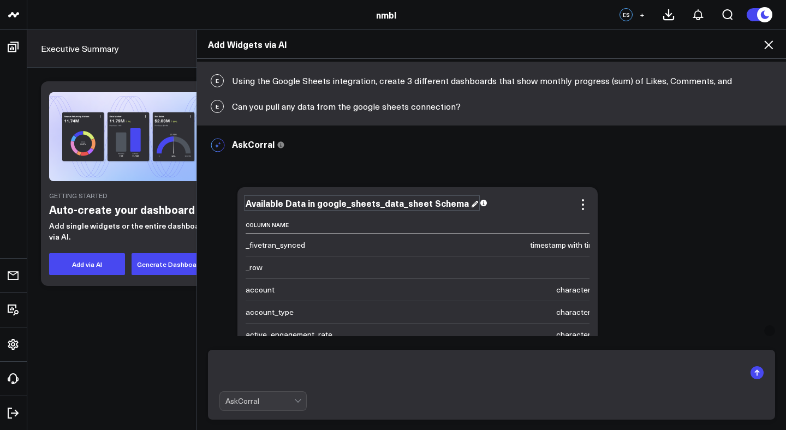
click at [399, 205] on div "Available Data in google_sheets_data_sheet Schema" at bounding box center [362, 203] width 233 height 12
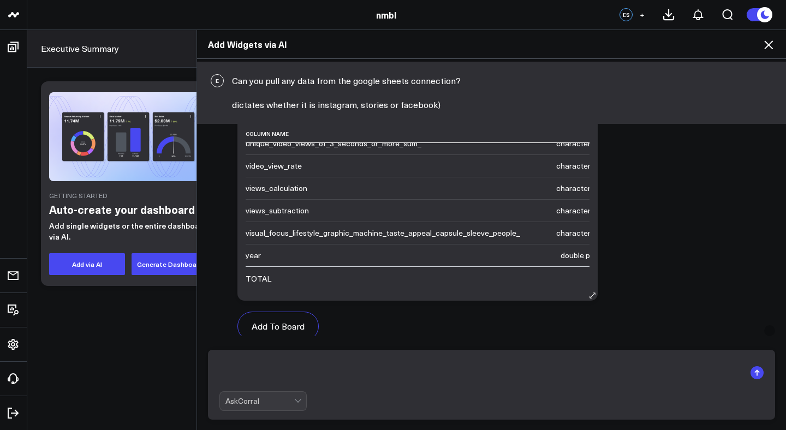
scroll to position [614, 0]
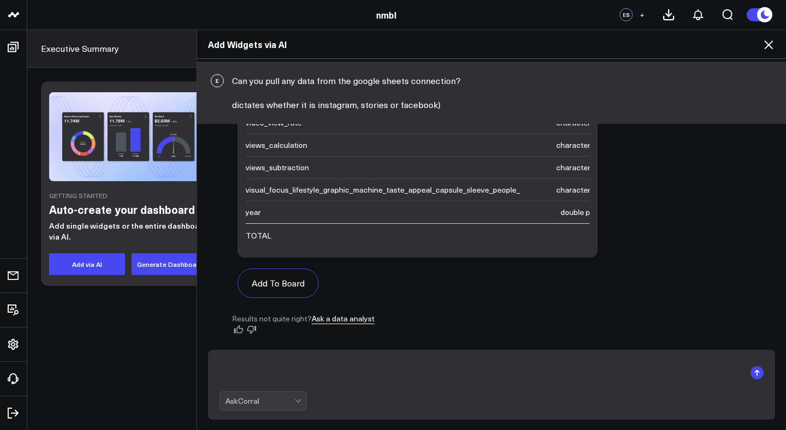
click at [769, 47] on icon at bounding box center [768, 44] width 13 height 13
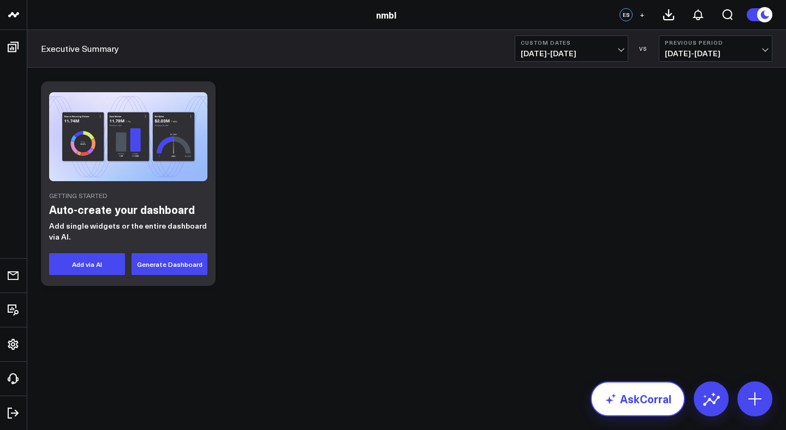
click at [662, 399] on link "AskCorral" at bounding box center [638, 399] width 94 height 35
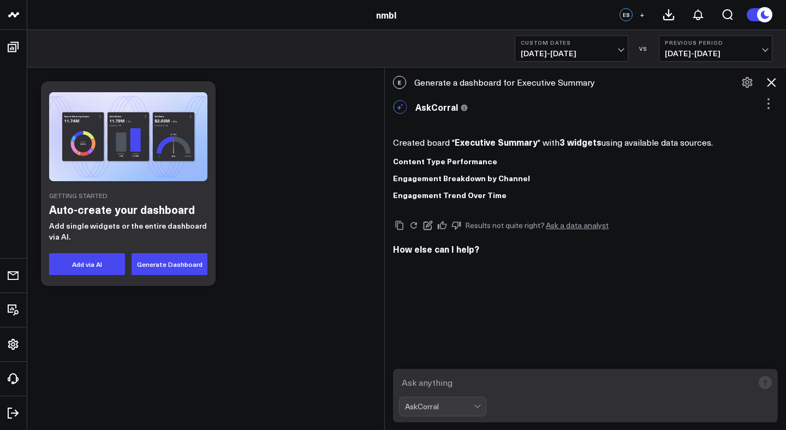
click at [493, 381] on textarea at bounding box center [576, 383] width 354 height 20
type textarea "Create 3 widgets using the Google Sheets integration"
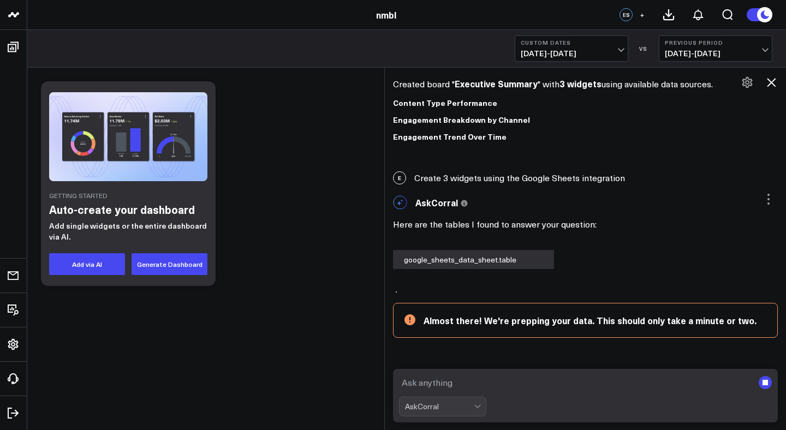
scroll to position [94, 0]
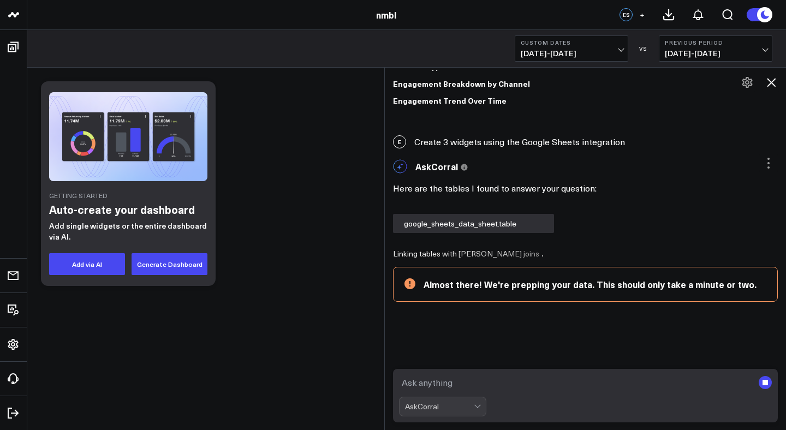
click at [456, 221] on div "google_sheets_data_sheet.table" at bounding box center [473, 223] width 161 height 19
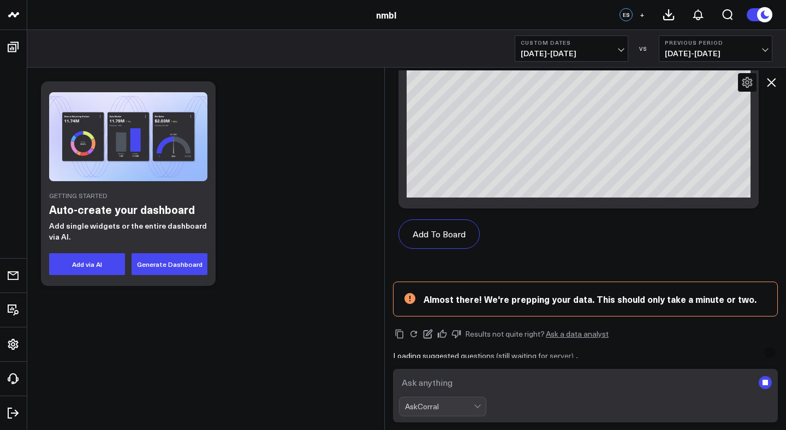
scroll to position [827, 0]
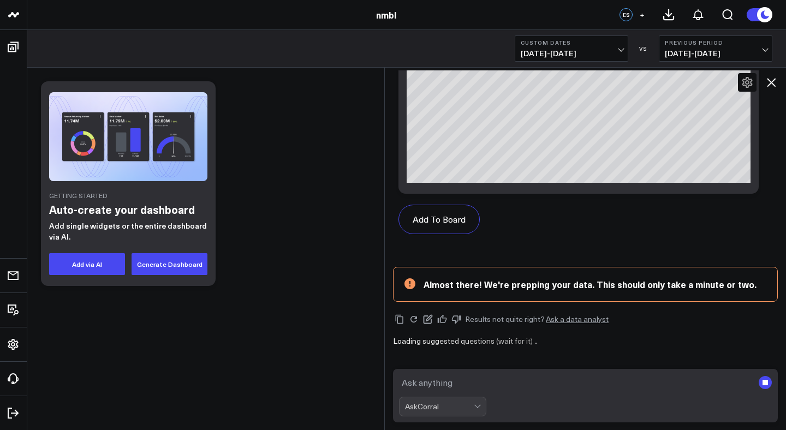
click at [585, 55] on span "[DATE] - [DATE]" at bounding box center [572, 53] width 102 height 9
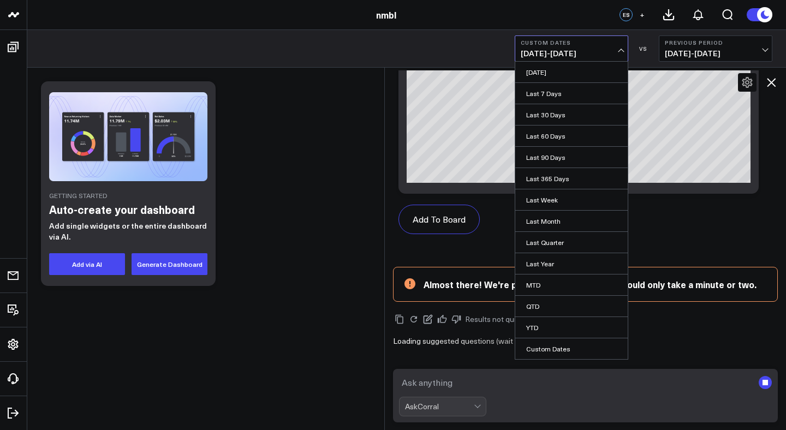
click at [651, 31] on div "Executive Summary Custom Dates [DATE] - [DATE] [DATE] Last 7 Days Last 30 Days …" at bounding box center [406, 49] width 759 height 38
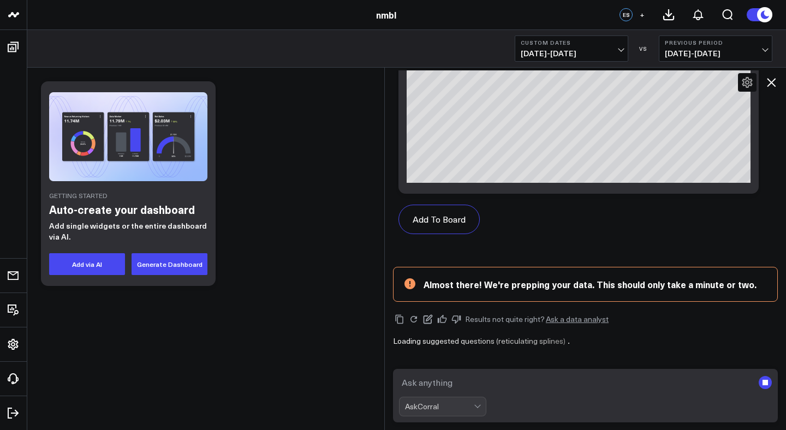
click at [771, 81] on icon at bounding box center [771, 82] width 13 height 13
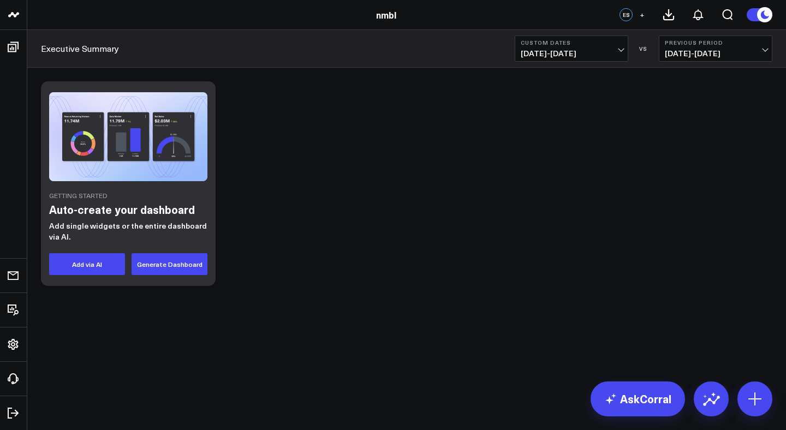
scroll to position [919, 0]
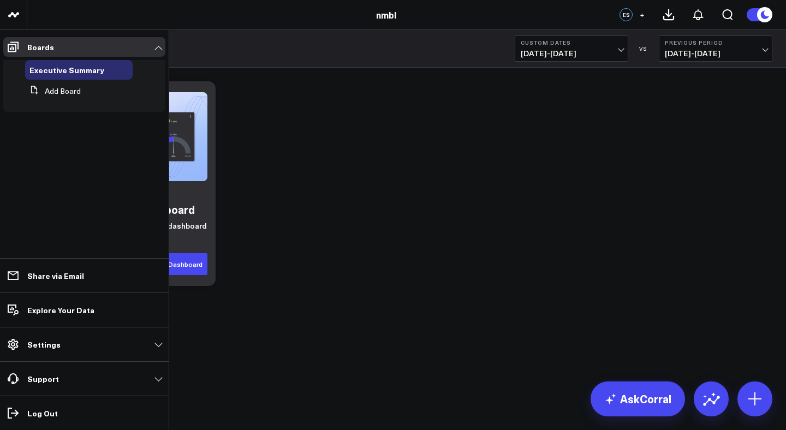
click at [125, 300] on li "Explore Your Data" at bounding box center [84, 310] width 169 height 34
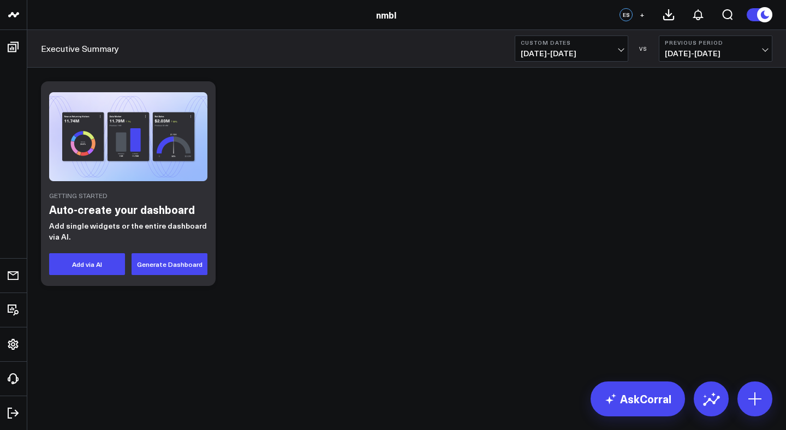
click at [250, 116] on div "Getting Started Auto-create your dashboard Add single widgets or the entire das…" at bounding box center [406, 184] width 743 height 216
click at [630, 390] on link "AskCorral" at bounding box center [638, 399] width 94 height 35
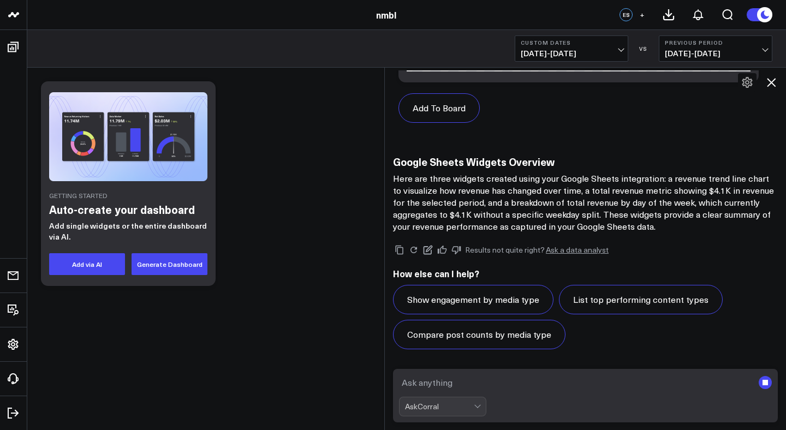
scroll to position [918, 0]
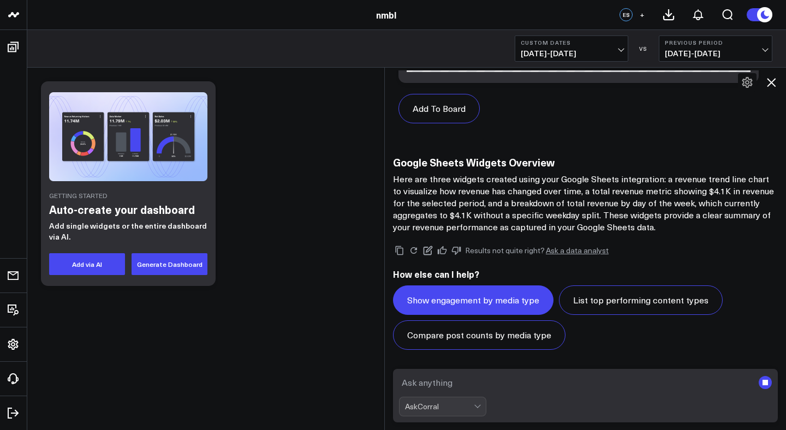
click at [517, 301] on button "Show engagement by media type" at bounding box center [473, 300] width 161 height 29
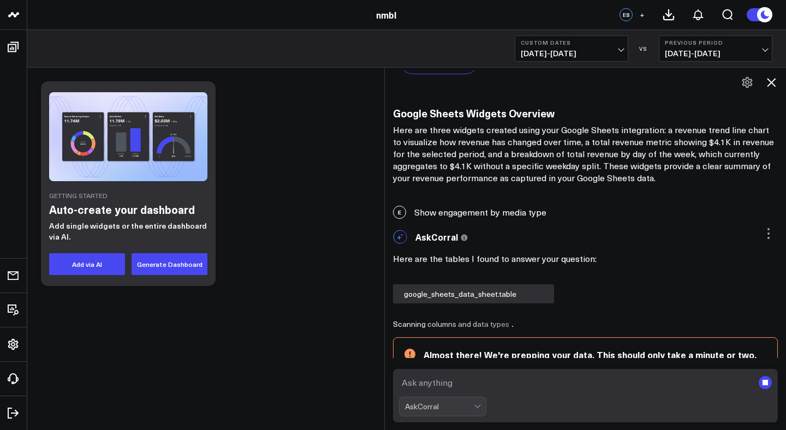
scroll to position [1038, 0]
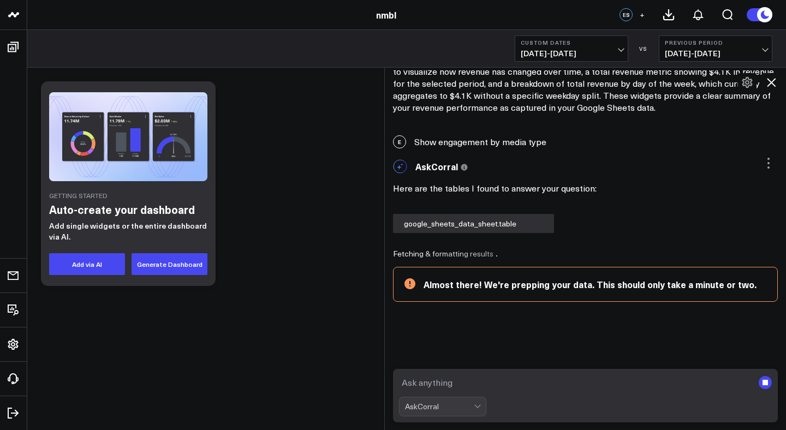
click at [454, 223] on div "google_sheets_data_sheet.table" at bounding box center [473, 223] width 161 height 19
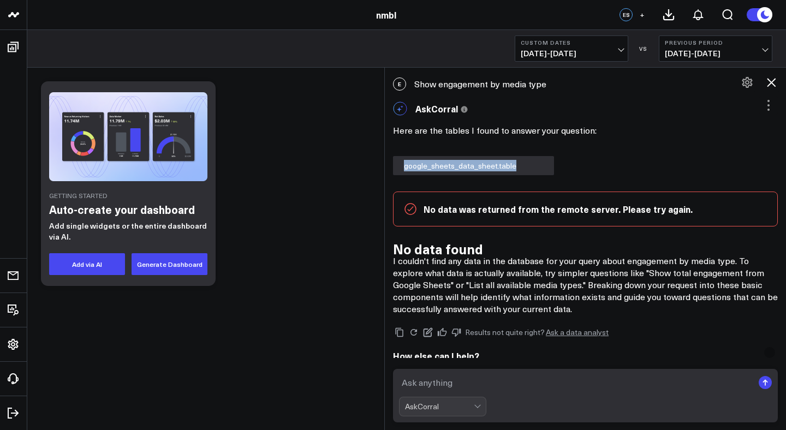
scroll to position [1048, 0]
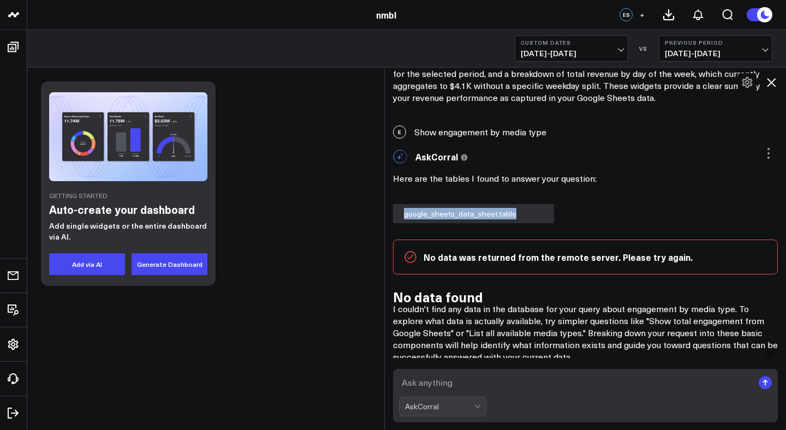
click at [480, 214] on div "google_sheets_data_sheet.table" at bounding box center [473, 213] width 161 height 19
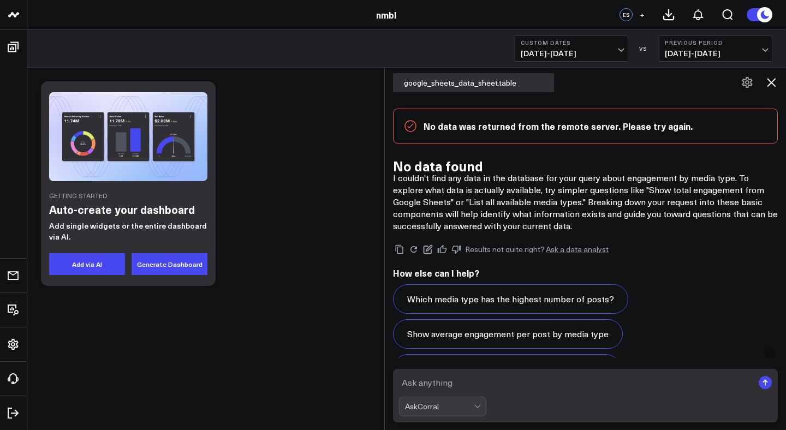
scroll to position [1213, 0]
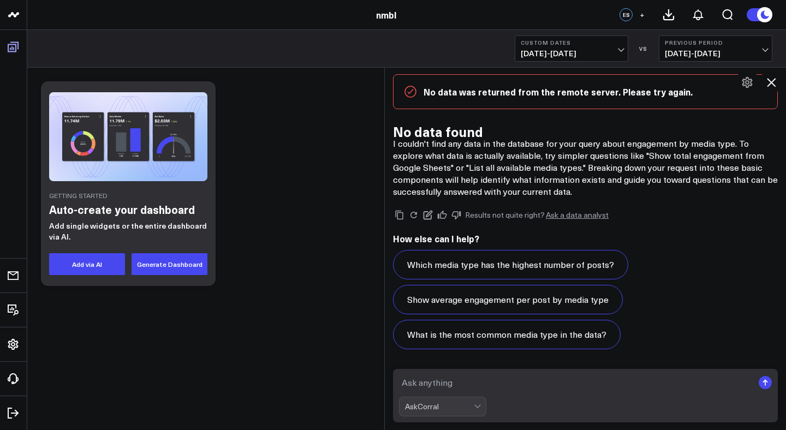
click at [11, 46] on icon at bounding box center [13, 46] width 13 height 13
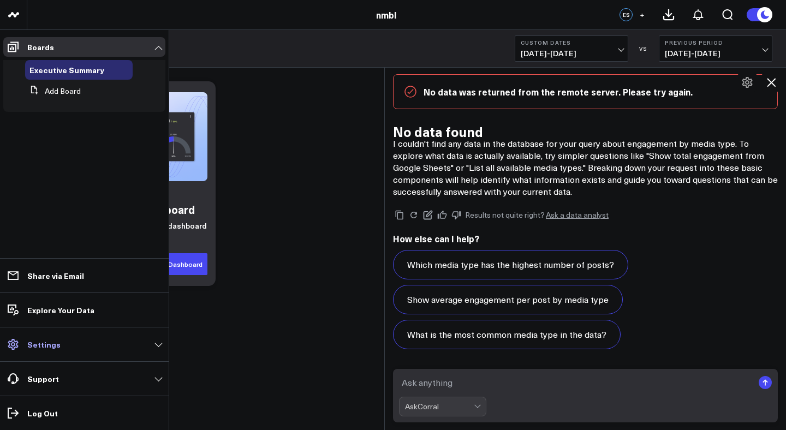
click at [73, 345] on link "Settings" at bounding box center [84, 345] width 162 height 20
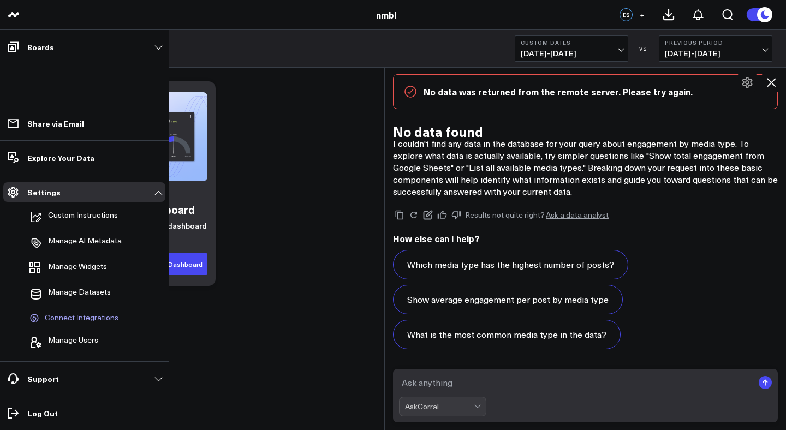
click at [84, 317] on span "Connect Integrations" at bounding box center [82, 318] width 74 height 10
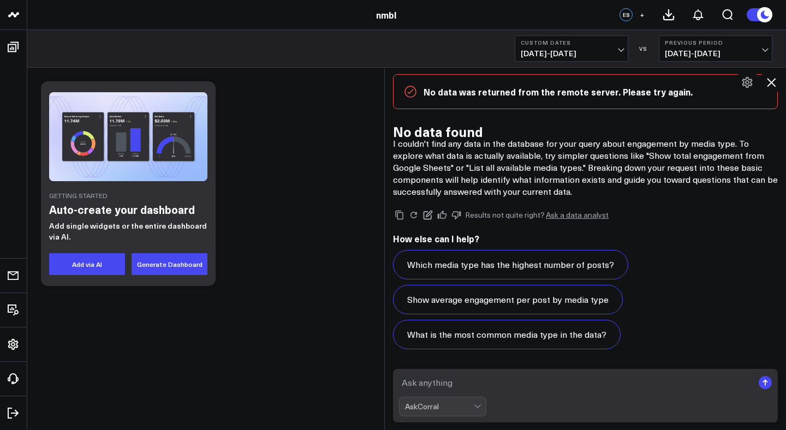
click at [770, 82] on icon at bounding box center [771, 82] width 9 height 9
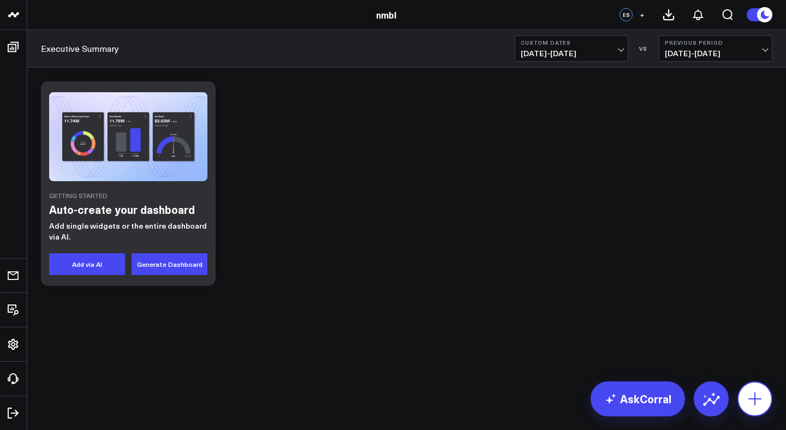
click at [753, 396] on icon at bounding box center [754, 398] width 17 height 17
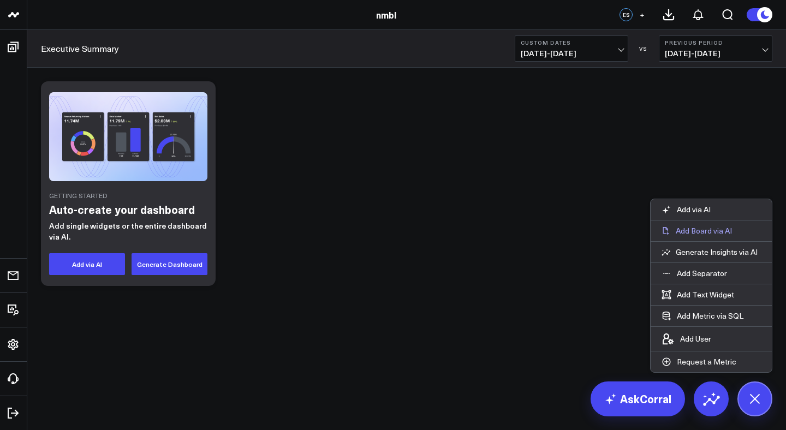
click at [714, 226] on p "Add Board via AI" at bounding box center [704, 231] width 56 height 10
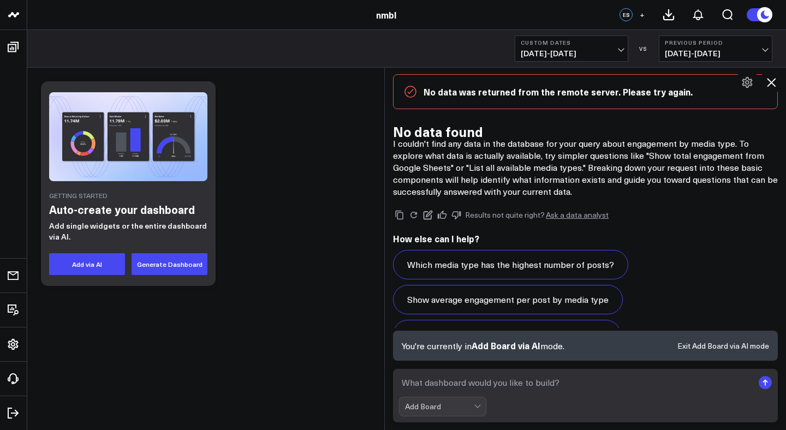
scroll to position [1243, 0]
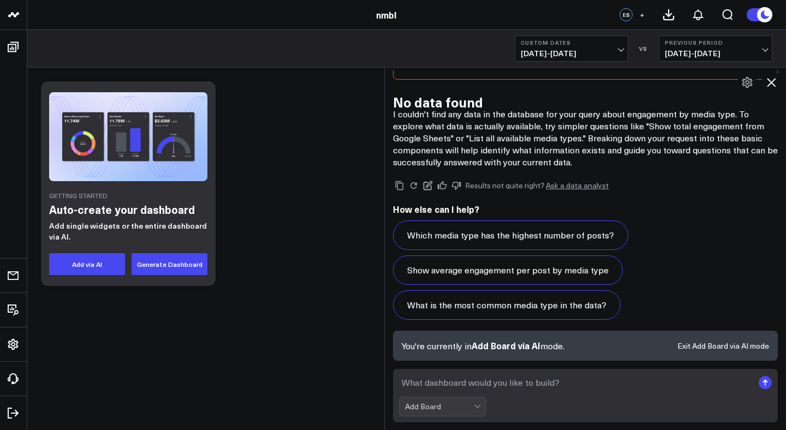
click at [527, 379] on textarea at bounding box center [576, 383] width 354 height 20
click at [772, 79] on icon at bounding box center [771, 82] width 13 height 13
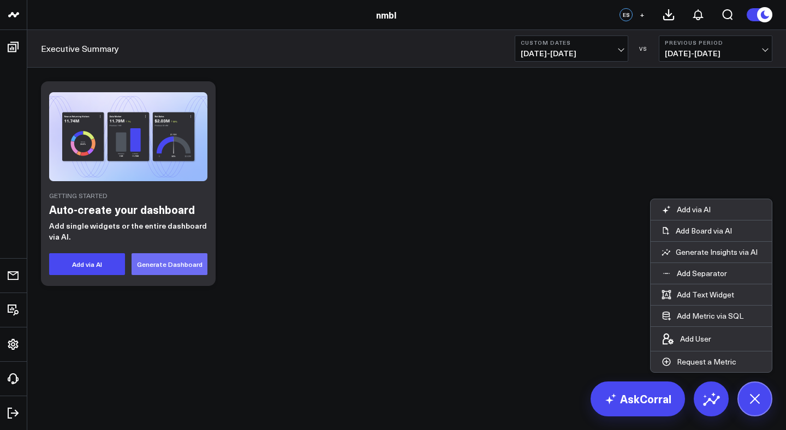
click at [191, 264] on button "Generate Dashboard" at bounding box center [170, 264] width 76 height 22
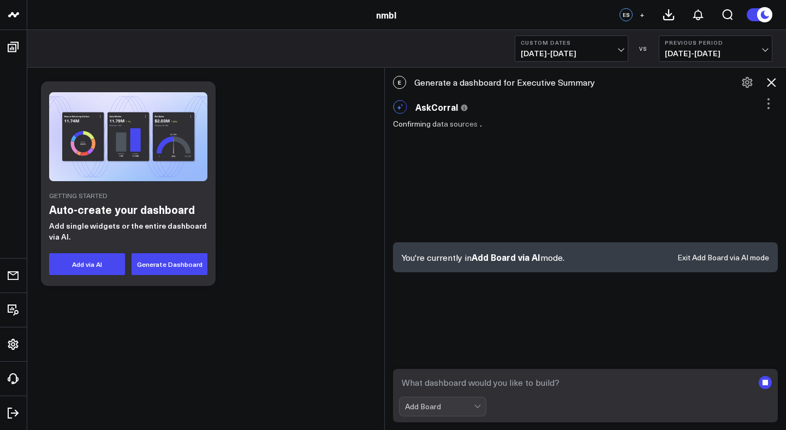
click at [772, 82] on icon at bounding box center [771, 82] width 9 height 9
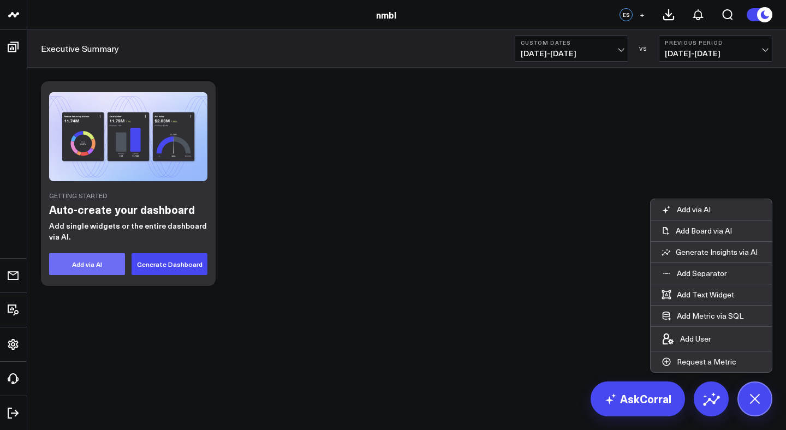
click at [102, 264] on button "Add via AI" at bounding box center [87, 264] width 76 height 22
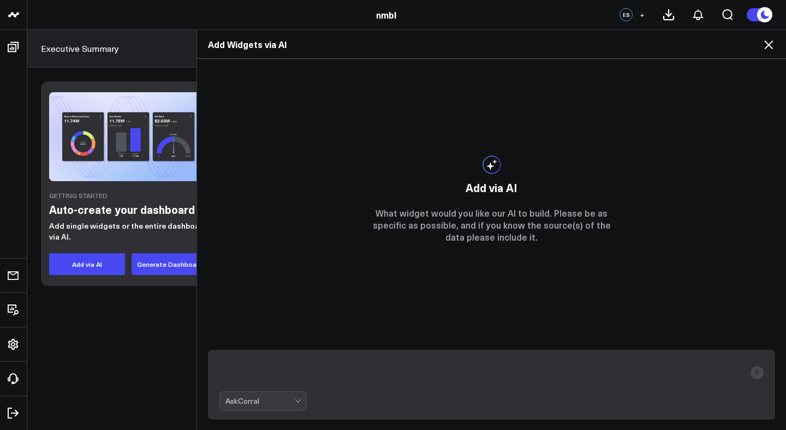
click at [482, 347] on div "AskCorral" at bounding box center [491, 385] width 589 height 92
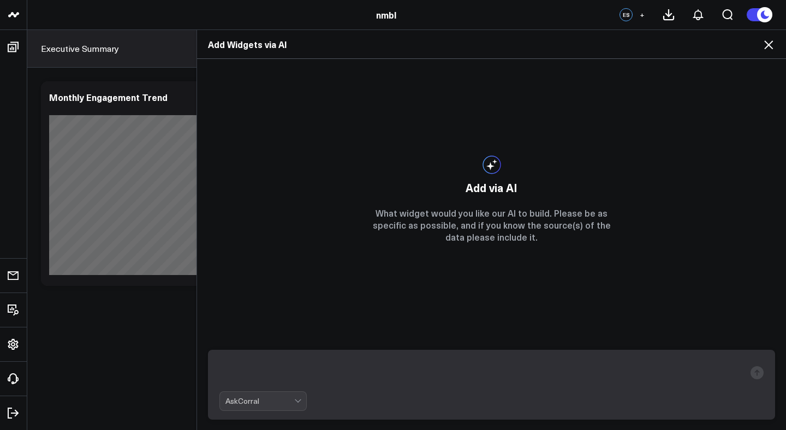
click at [414, 369] on textarea at bounding box center [483, 373] width 526 height 28
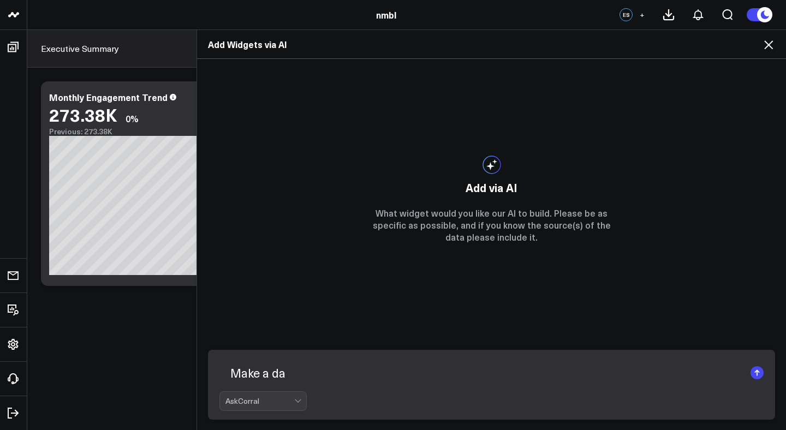
type textarea "Make a das"
click at [769, 44] on icon at bounding box center [768, 44] width 13 height 13
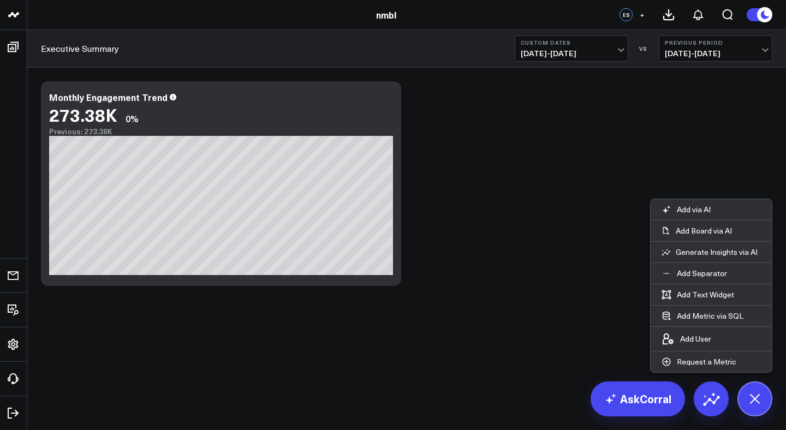
click at [608, 211] on div "Modify via AI Copy link to widget Ask support Remove Create linked copy Executi…" at bounding box center [406, 184] width 743 height 216
click at [641, 404] on link "AskCorral" at bounding box center [638, 399] width 94 height 35
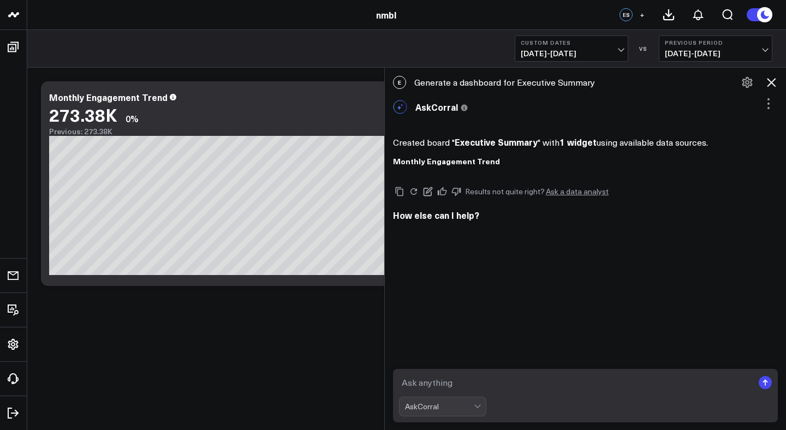
click at [538, 377] on textarea at bounding box center [576, 383] width 354 height 20
type textarea "Make a dashboard that shows monthly total Active Engagement Rate from 1/1 to 3/1"
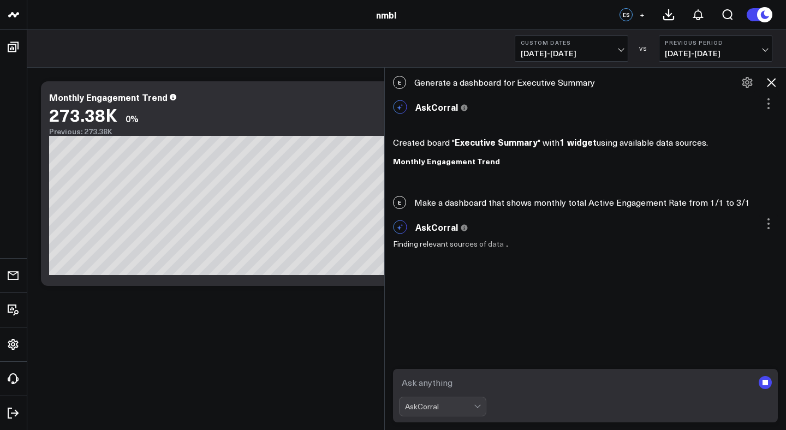
scroll to position [4, 0]
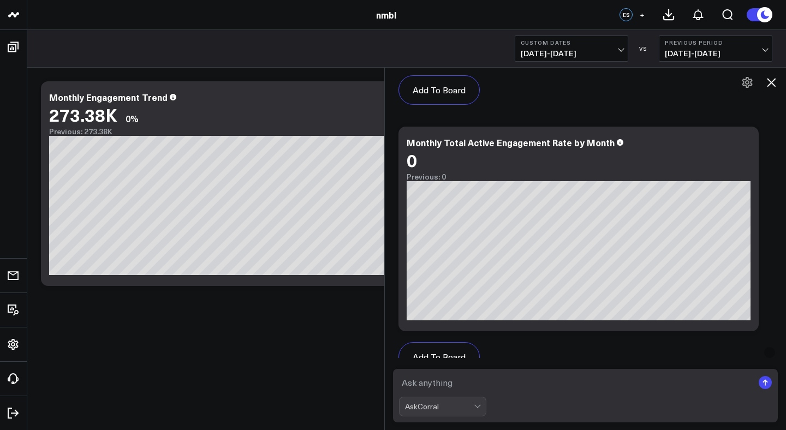
scroll to position [862, 0]
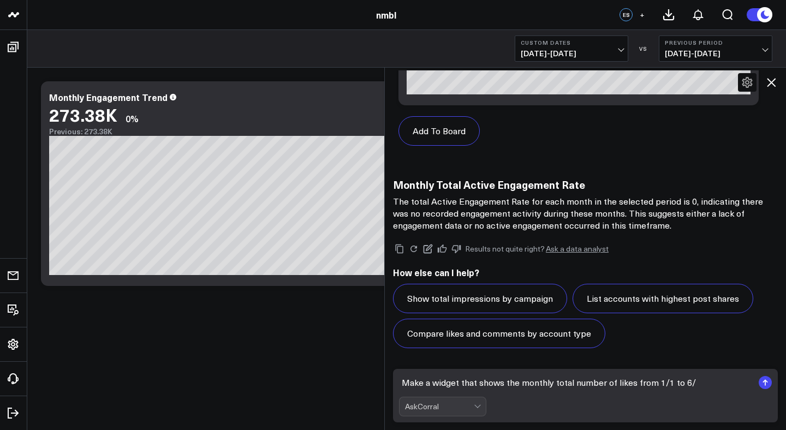
type textarea "Make a widget that shows the monthly total number of likes from 1/1 to 6/1"
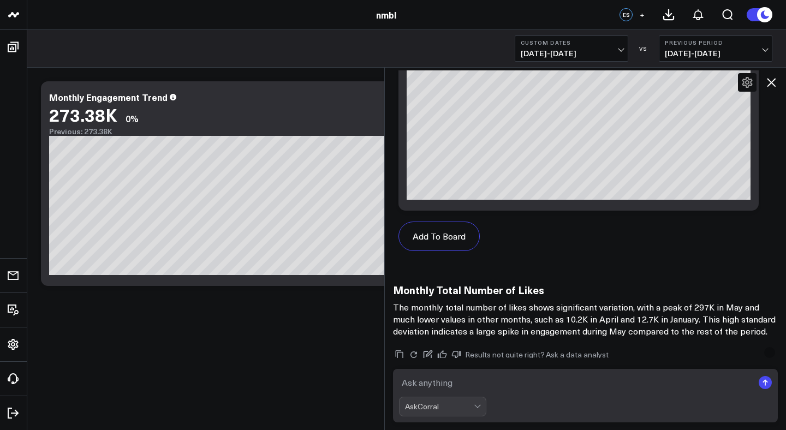
scroll to position [1576, 0]
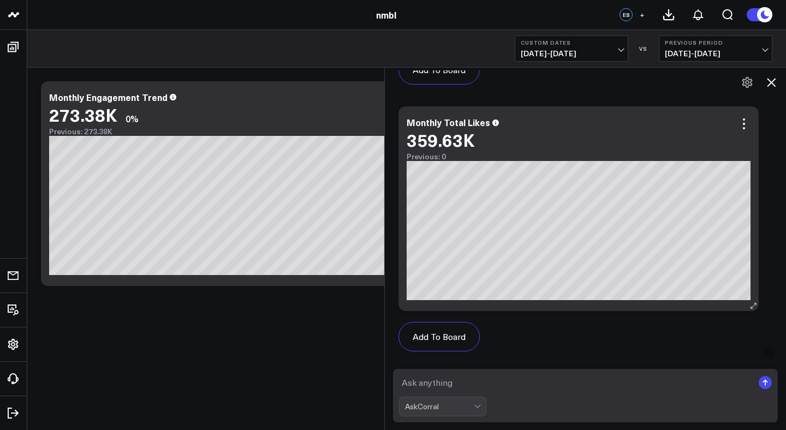
click at [507, 353] on div "Add To Board" at bounding box center [579, 336] width 360 height 51
click at [447, 337] on button "Add To Board" at bounding box center [439, 336] width 81 height 29
click at [772, 85] on icon at bounding box center [771, 82] width 13 height 13
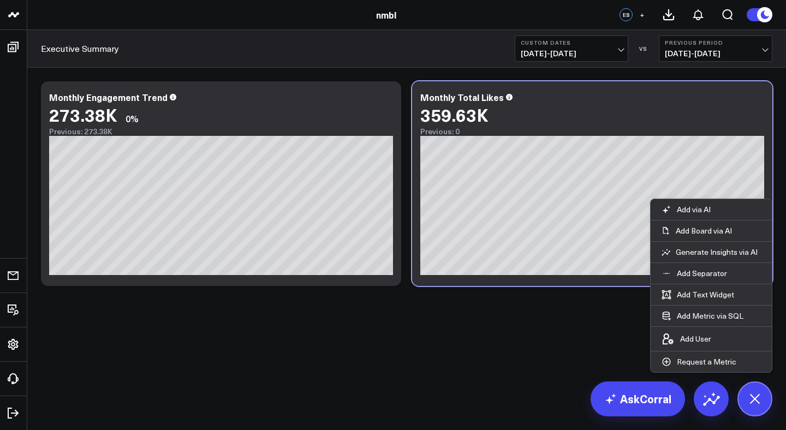
click at [569, 360] on body "nmbl nmbl ES + Executive Summary Custom Dates [DATE] - [DATE] VS Previous Perio…" at bounding box center [393, 215] width 786 height 430
click at [615, 311] on div "Modify via AI Copy link to widget Ask support Remove Create linked copy Executi…" at bounding box center [406, 212] width 759 height 289
click at [606, 334] on div "Modify via AI Copy link to widget Ask support Remove Create linked copy Executi…" at bounding box center [406, 212] width 759 height 289
click at [783, 82] on div "Modify via AI Copy link to widget Ask support Remove Create linked copy Executi…" at bounding box center [406, 212] width 759 height 289
click at [464, 292] on div "Modify via AI Copy link to widget Ask support Remove Create linked copy Executi…" at bounding box center [406, 212] width 759 height 289
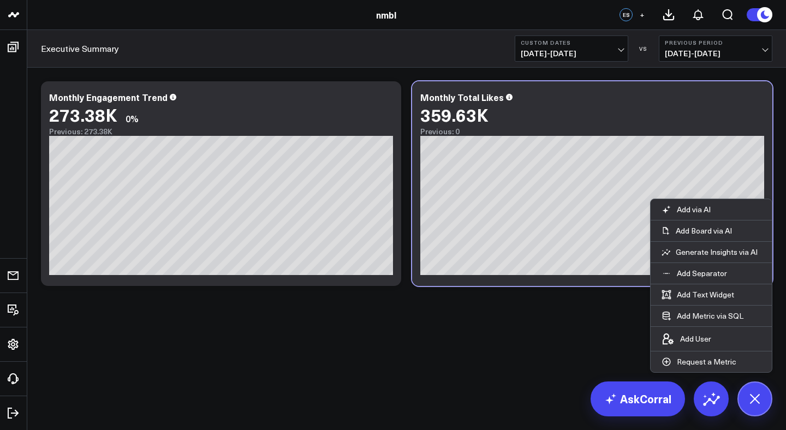
click at [581, 348] on div "Modify via AI Copy link to widget Ask support Remove Create linked copy Executi…" at bounding box center [406, 212] width 759 height 289
